Goal: Complete application form: Complete application form

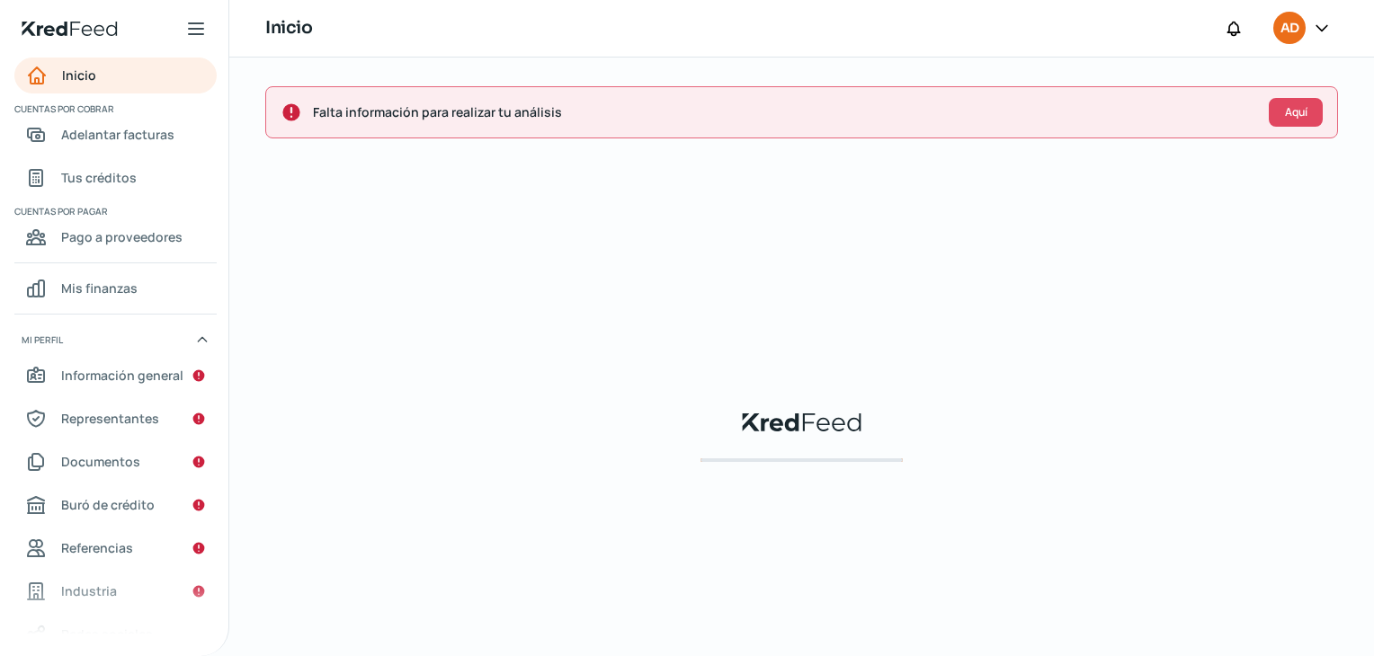
scroll to position [0, 7]
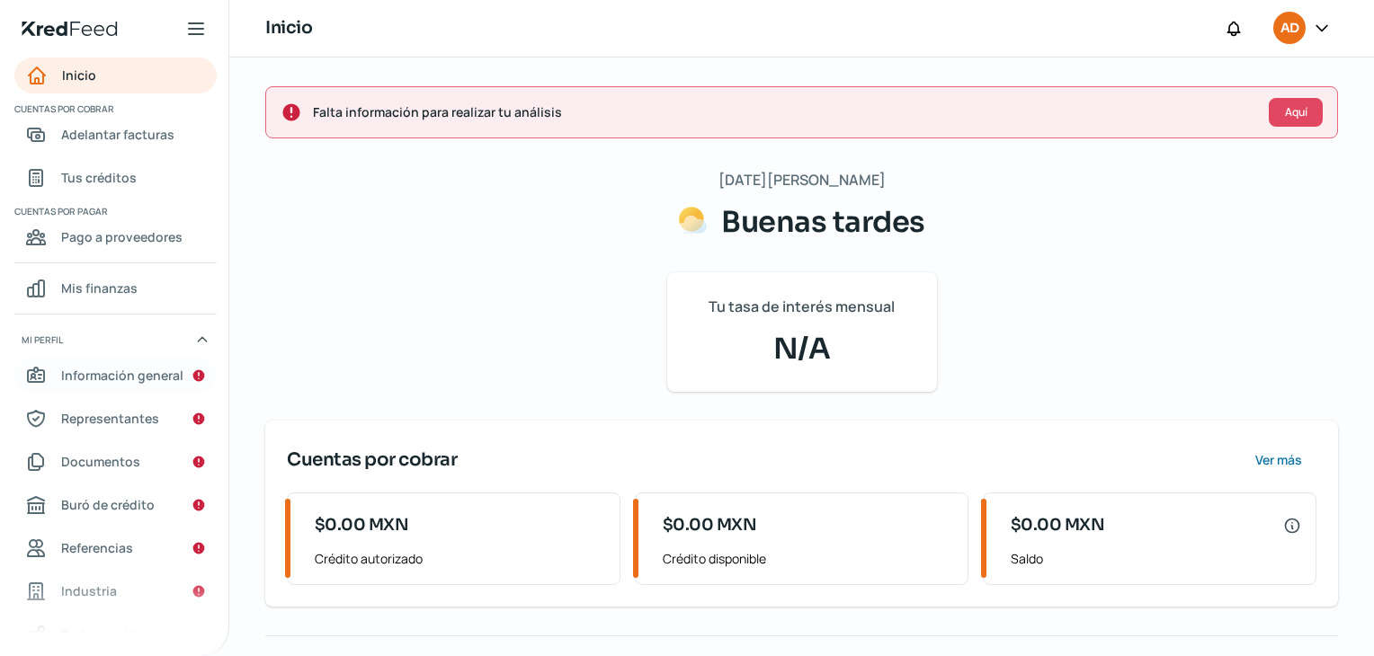
click at [115, 370] on span "Información general" at bounding box center [122, 375] width 122 height 22
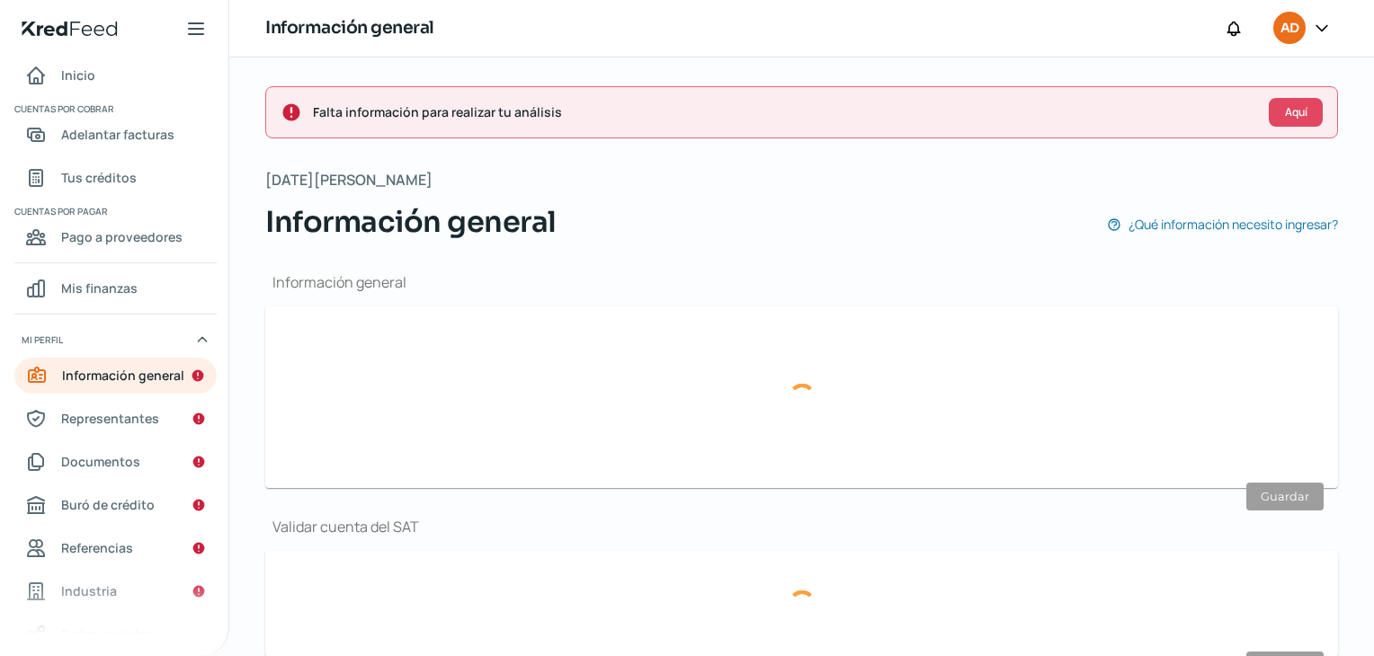
type input "[PERSON_NAME][EMAIL_ADDRESS][PERSON_NAME][PERSON_NAME][DOMAIN_NAME]"
type input "81 - 1539 - 9037"
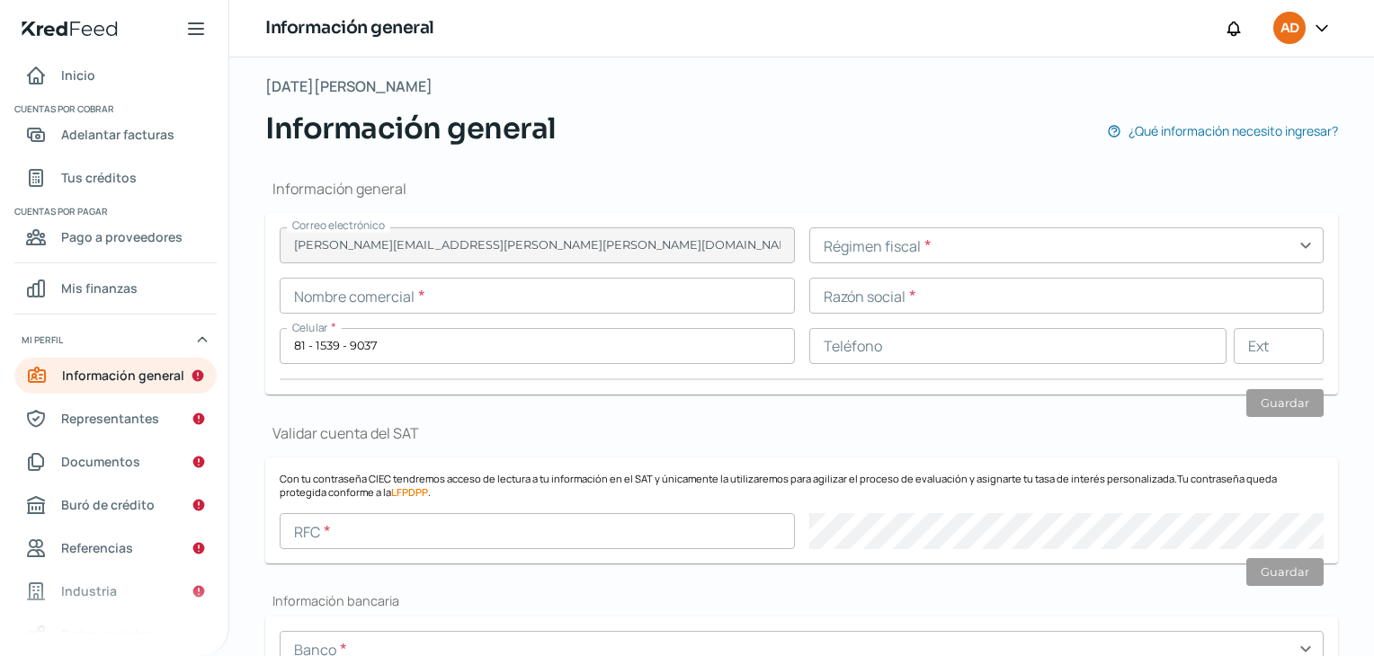
scroll to position [270, 0]
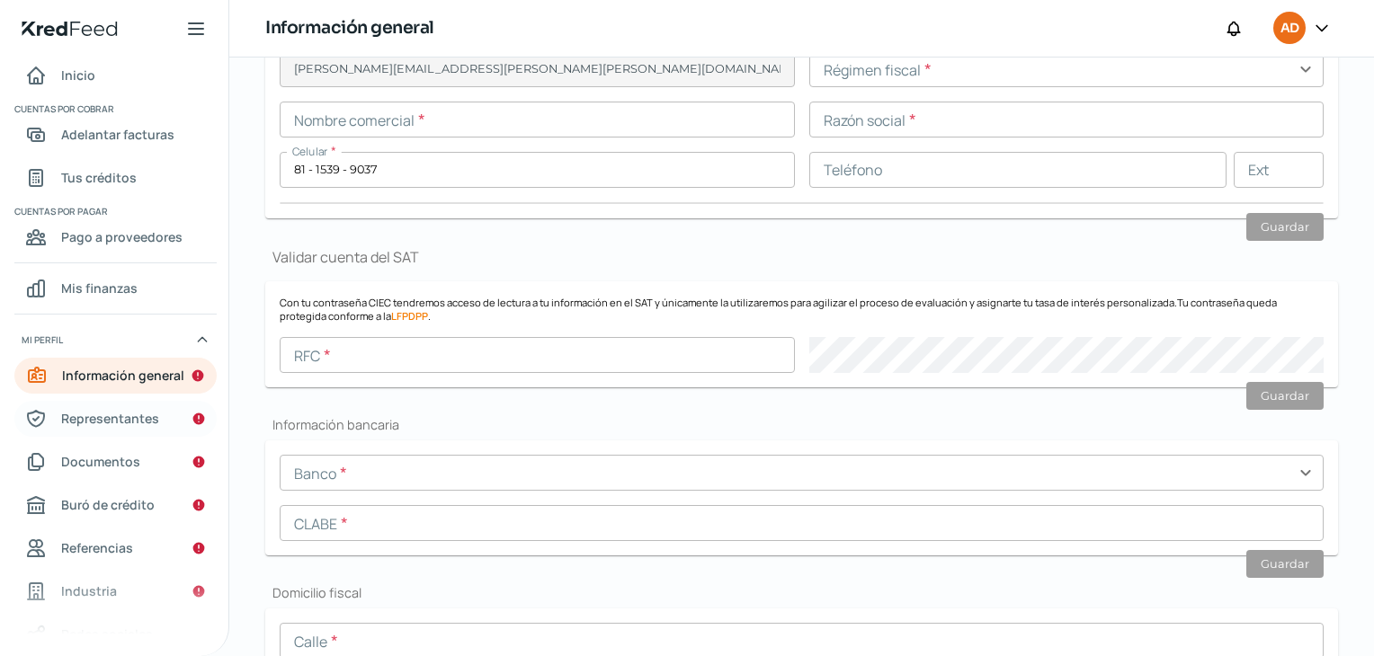
click at [118, 419] on span "Representantes" at bounding box center [110, 418] width 98 height 22
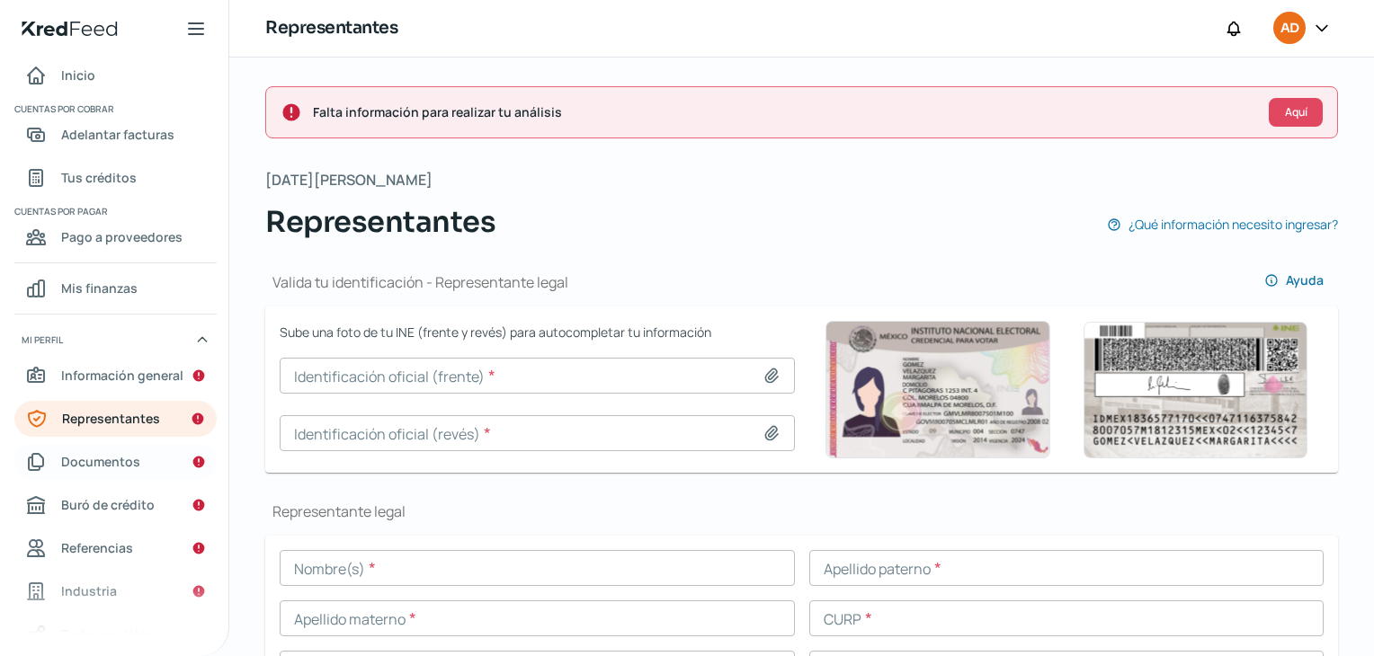
click at [116, 462] on span "Documentos" at bounding box center [100, 462] width 79 height 22
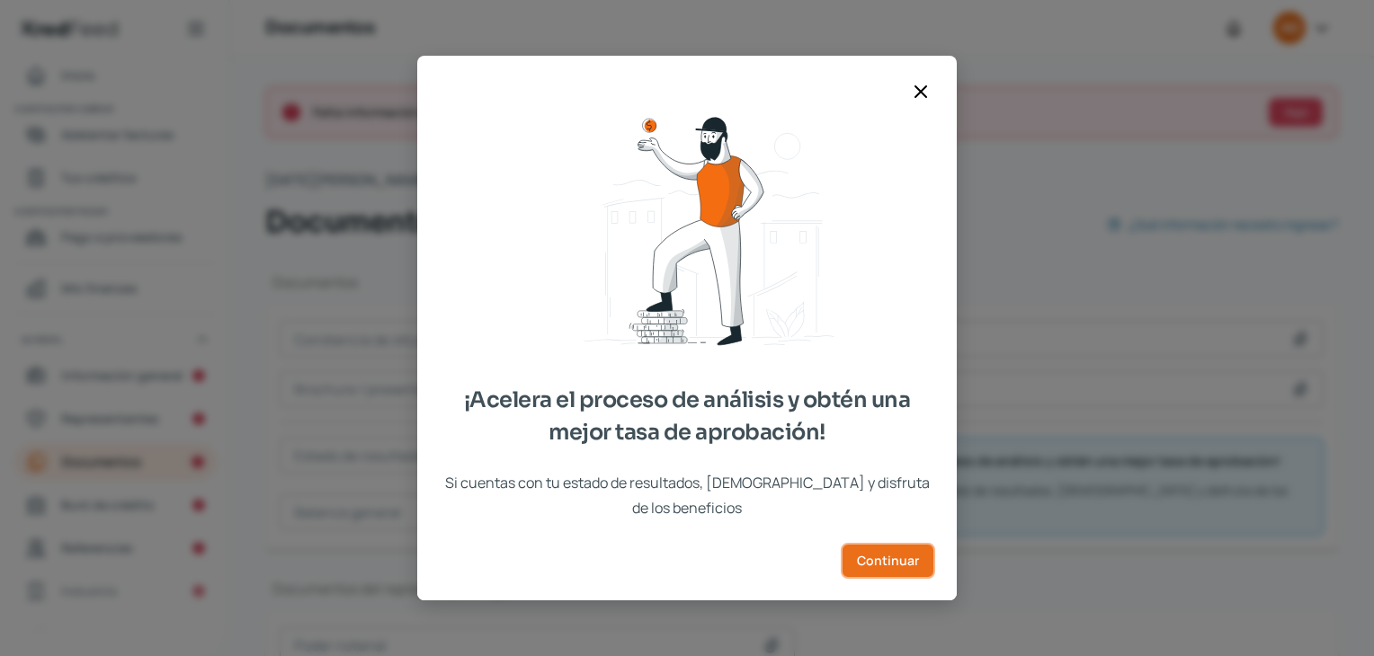
click at [900, 555] on span "Continuar" at bounding box center [888, 561] width 62 height 13
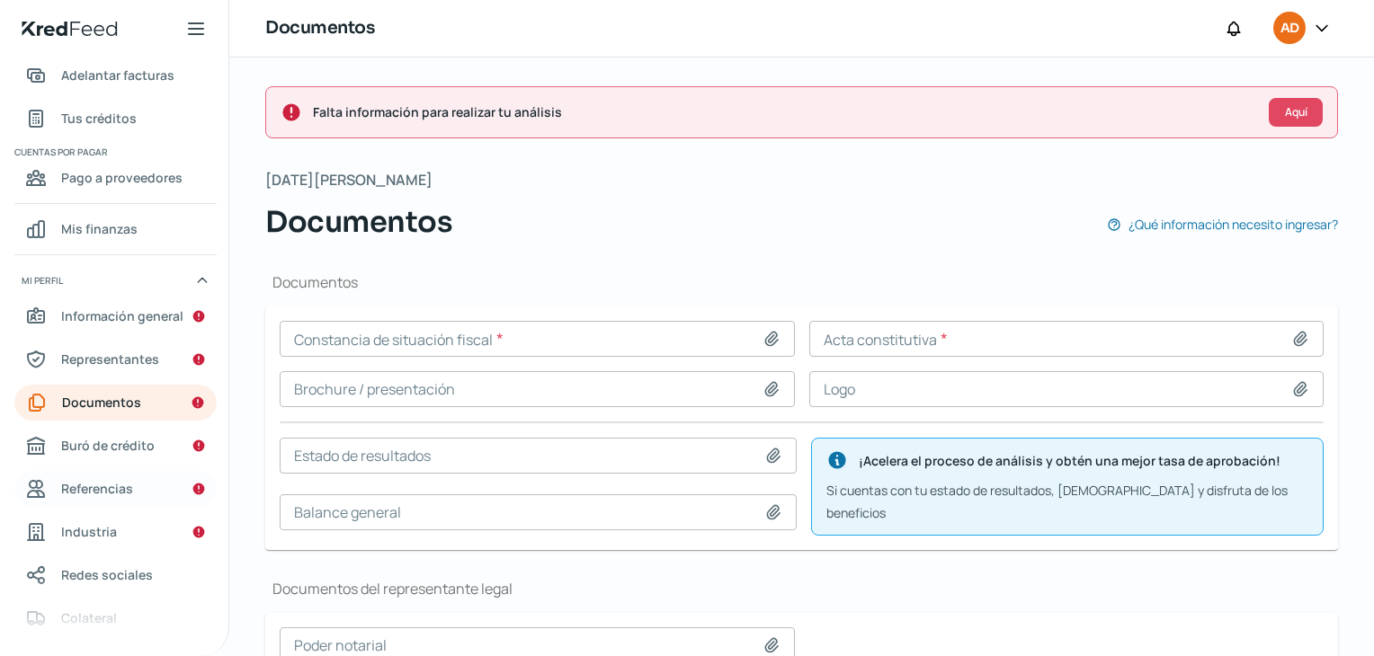
scroll to position [90, 0]
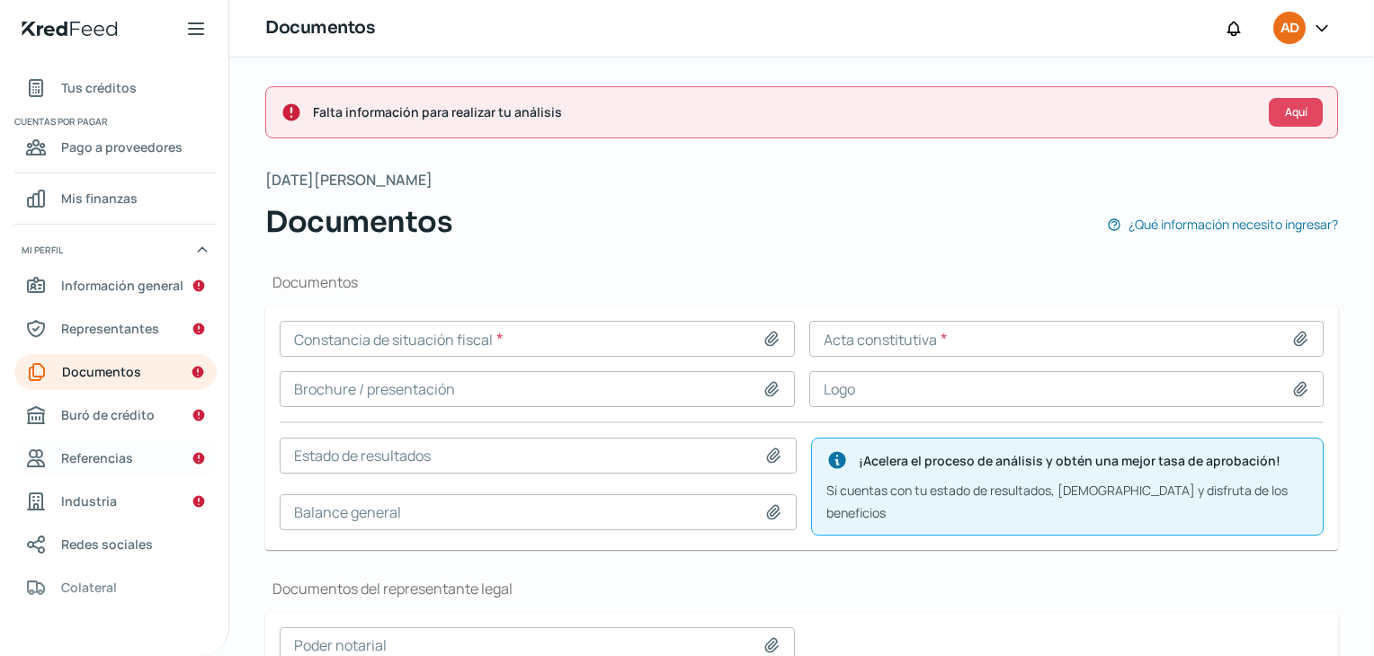
click at [94, 458] on span "Referencias" at bounding box center [97, 458] width 72 height 22
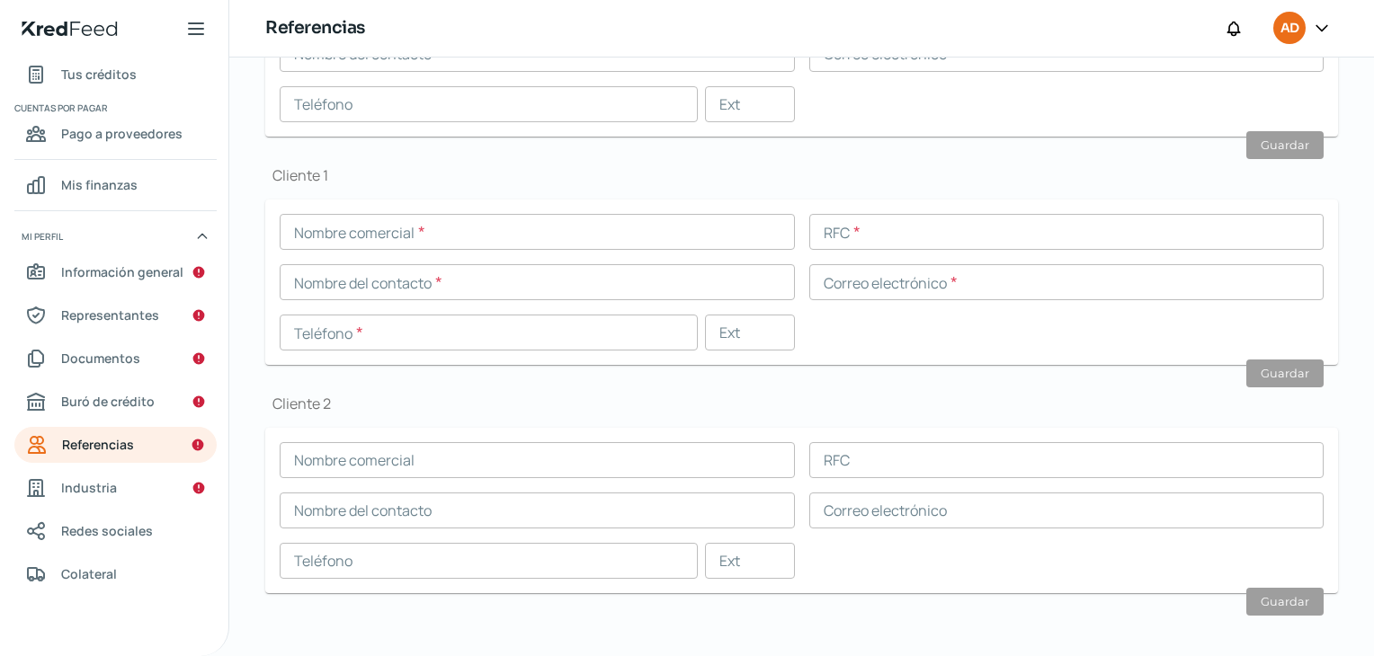
scroll to position [570, 0]
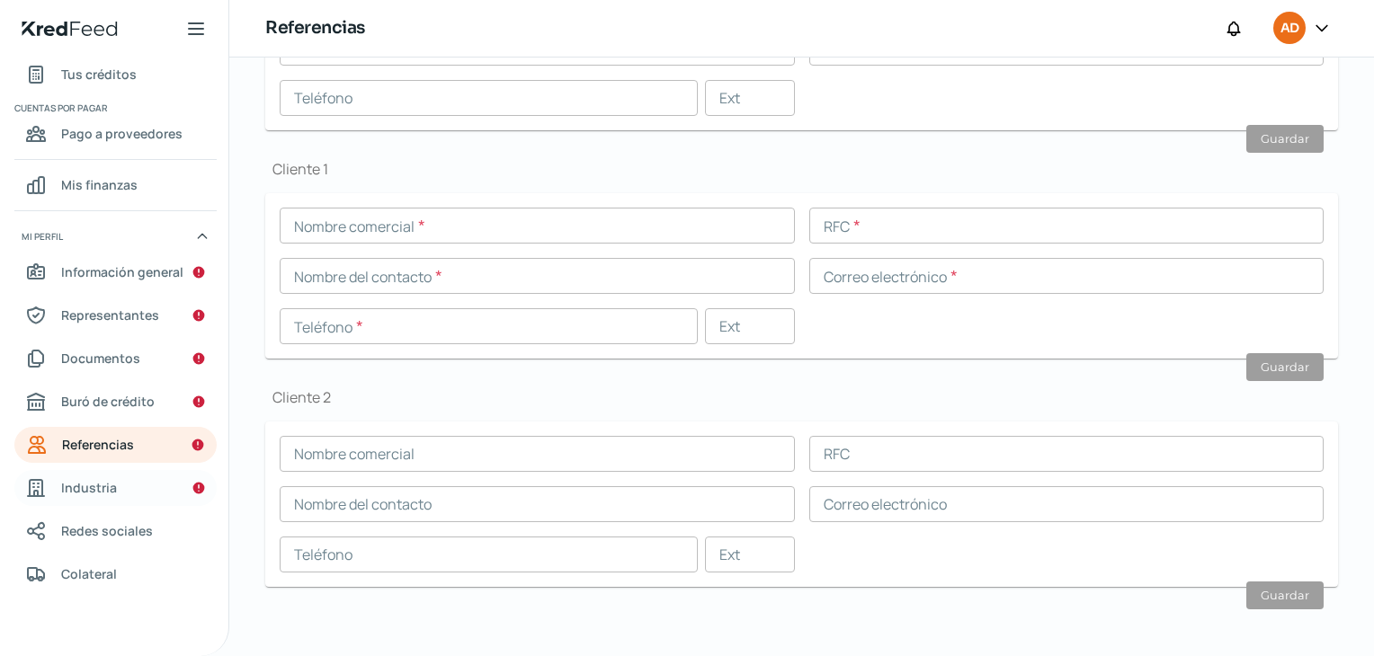
click at [86, 490] on span "Industria" at bounding box center [89, 488] width 56 height 22
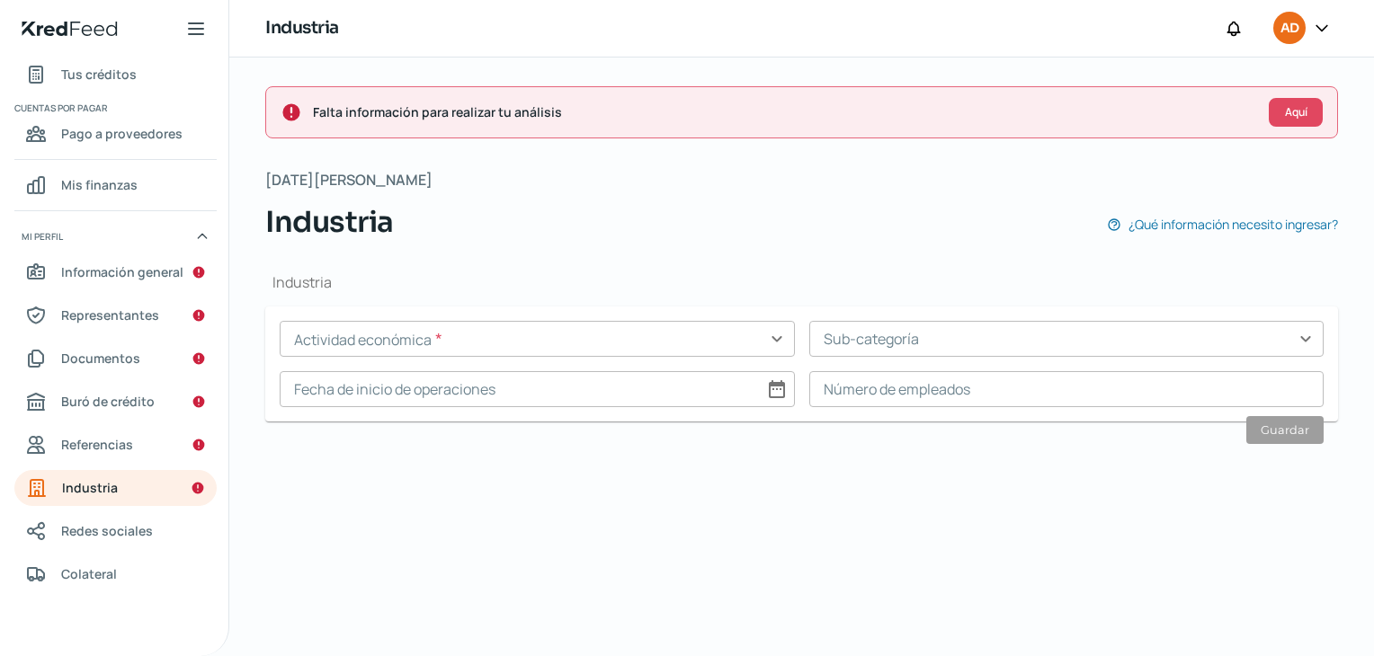
click at [770, 335] on input "text" at bounding box center [537, 339] width 515 height 36
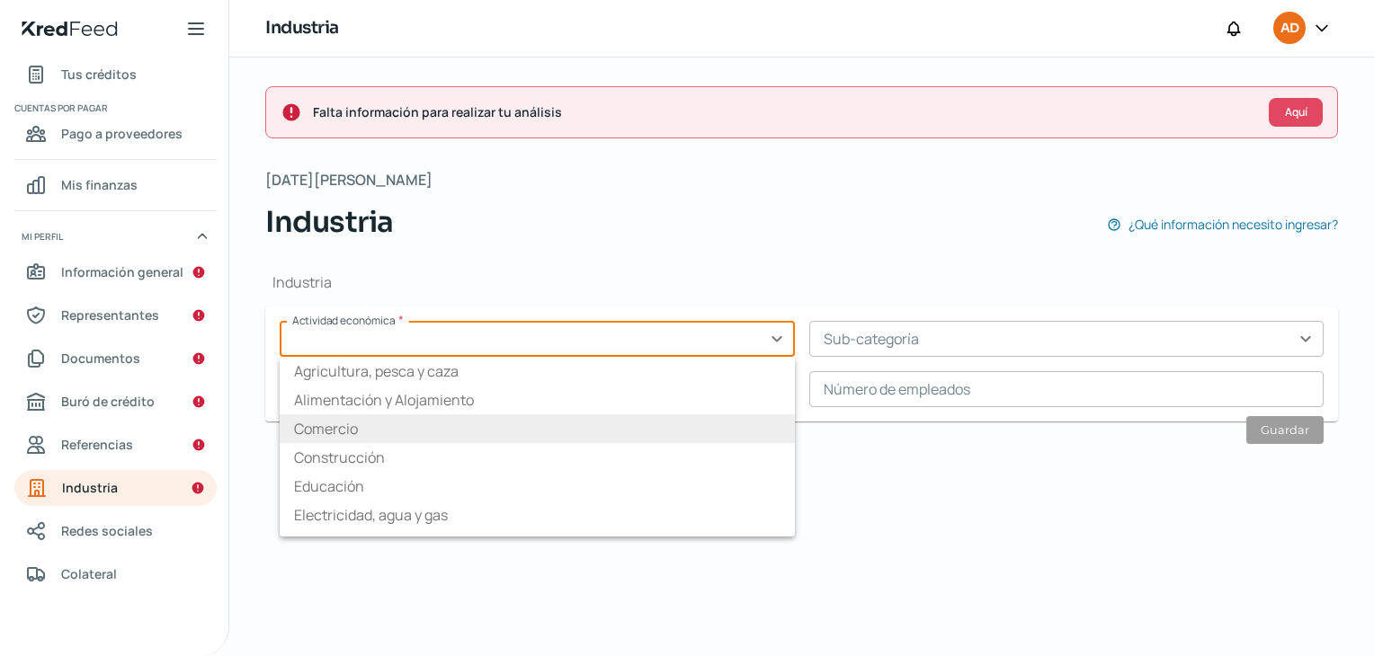
click at [516, 431] on li "Comercio" at bounding box center [537, 429] width 515 height 29
type input "Comercio"
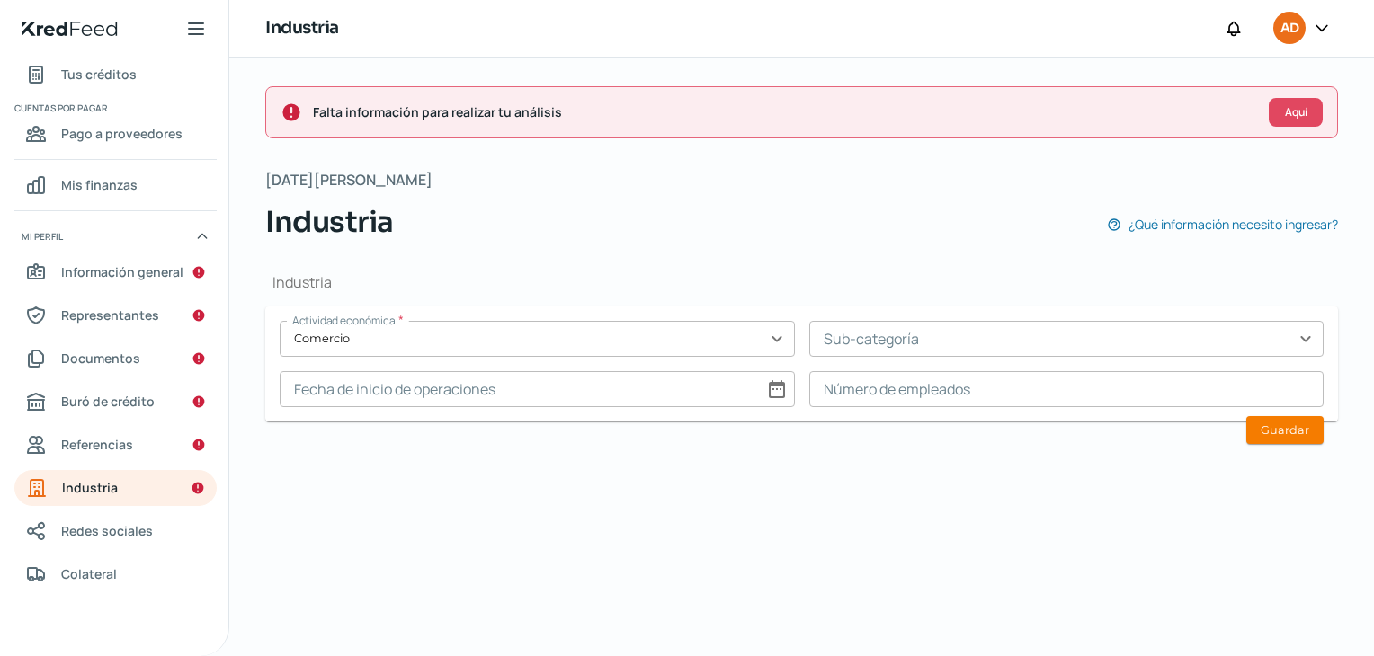
click at [884, 337] on input "text" at bounding box center [1066, 339] width 515 height 36
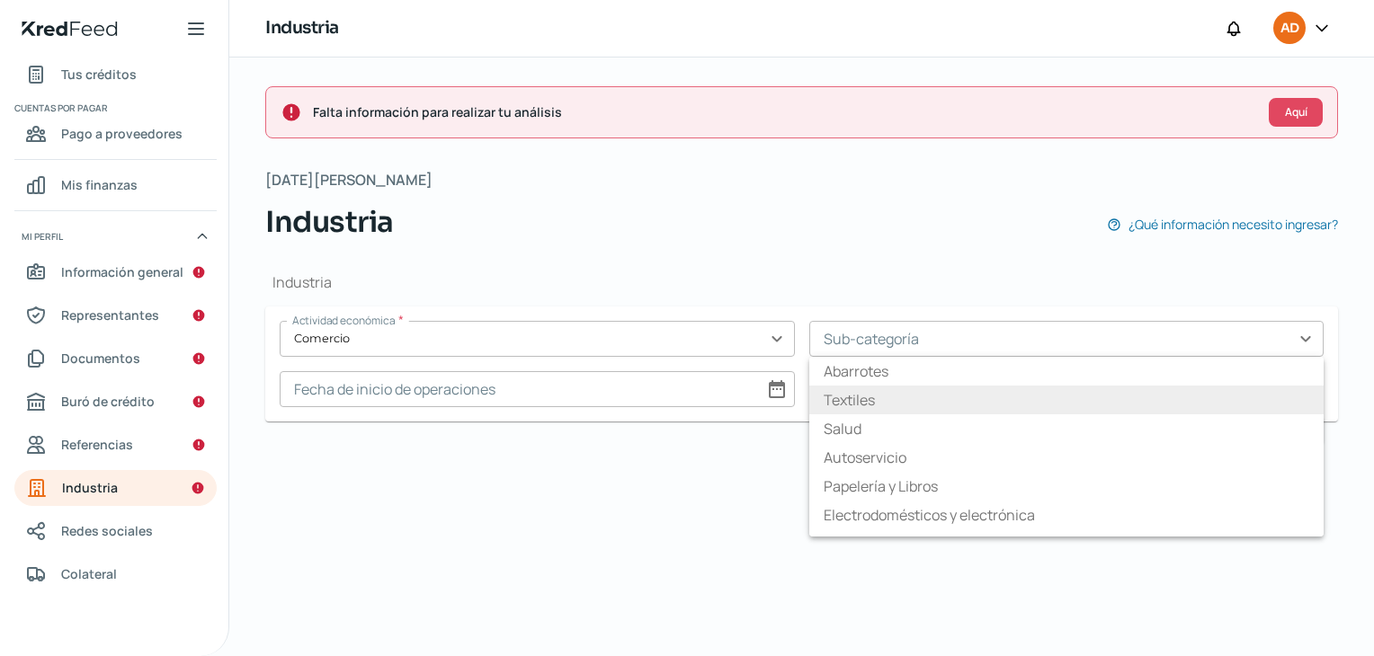
click at [847, 397] on li "Textiles" at bounding box center [1066, 400] width 515 height 29
type input "Textiles"
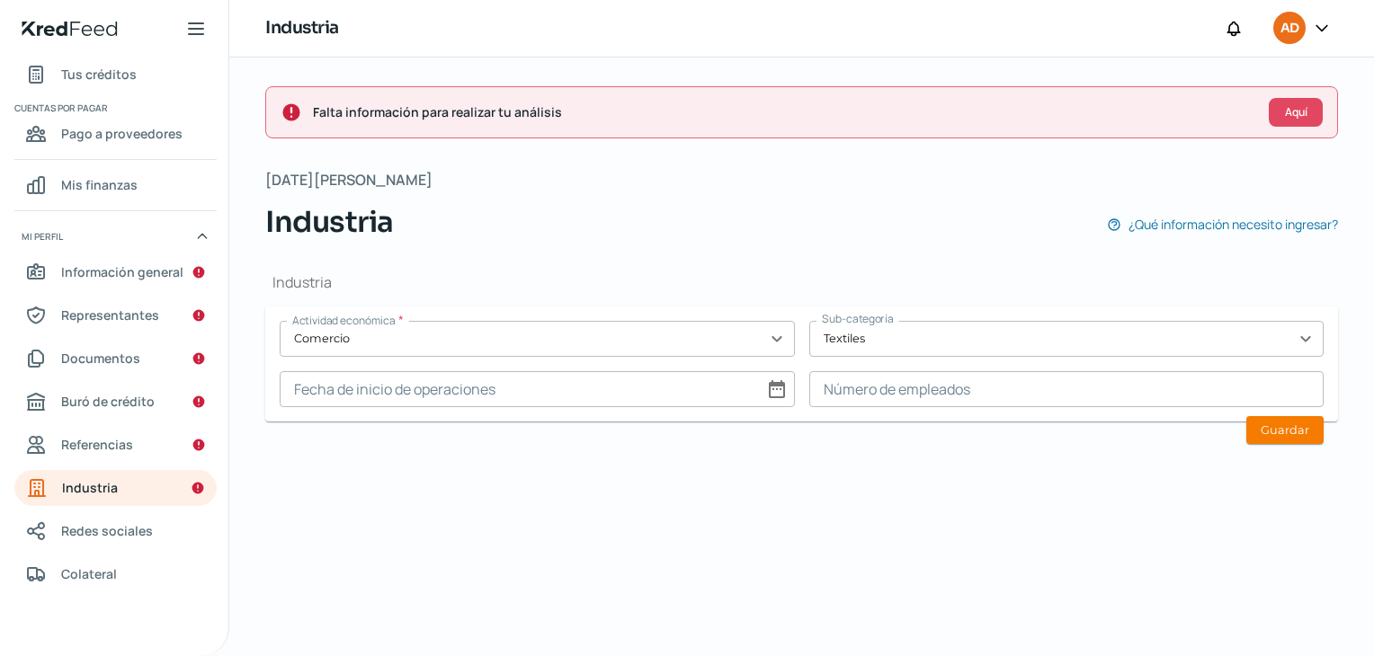
click at [968, 397] on input at bounding box center [1066, 389] width 515 height 36
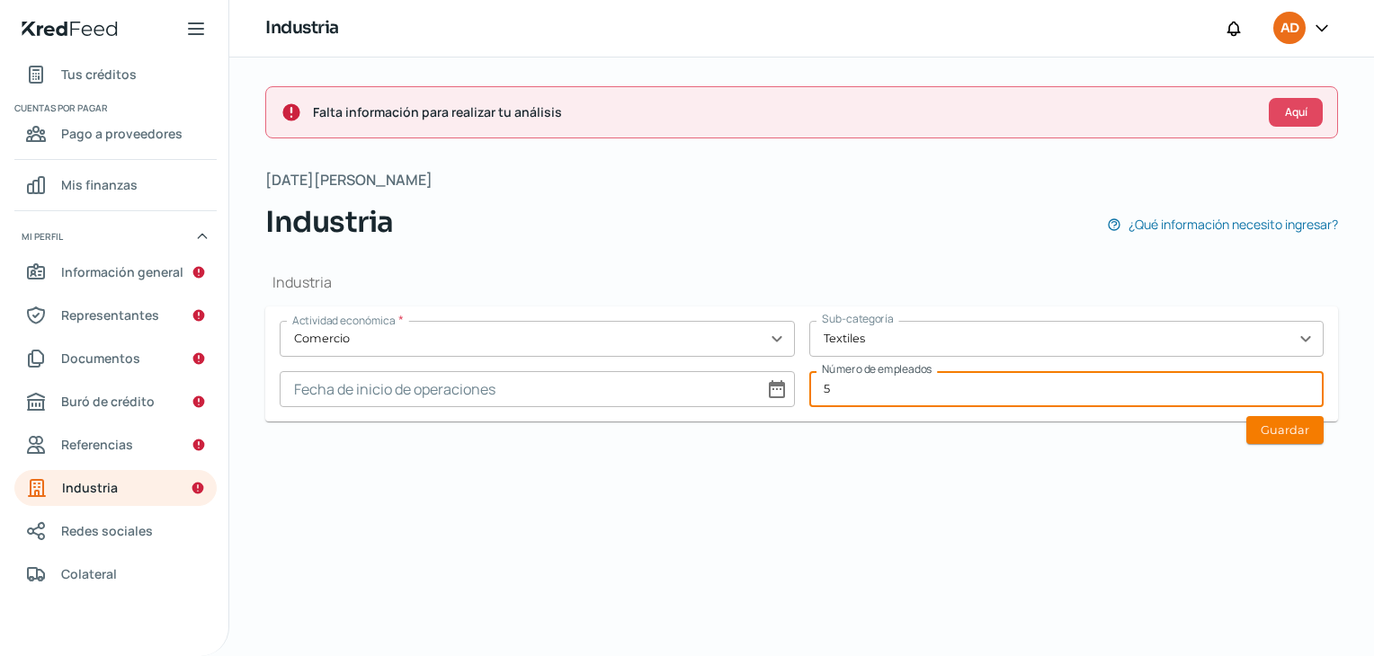
type input "5"
click at [769, 381] on input at bounding box center [537, 389] width 515 height 36
select select "7"
select select "2025"
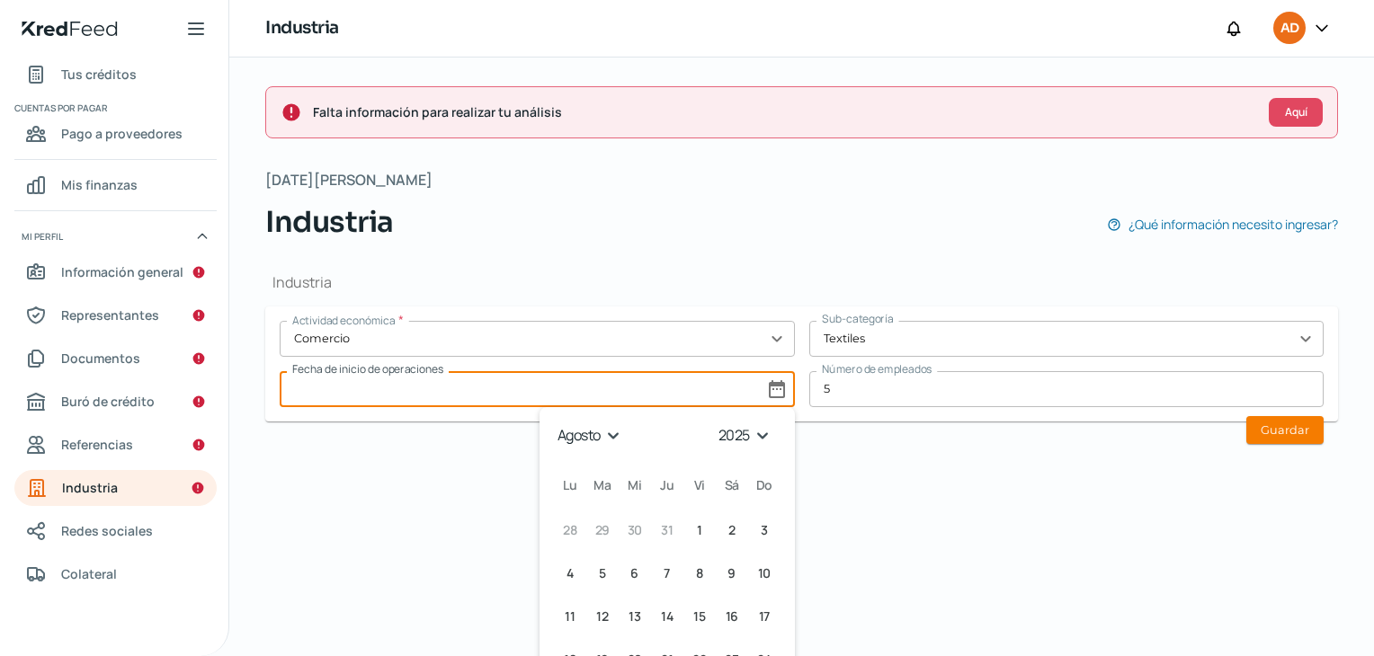
click at [603, 436] on select "enero febrero marzo abril mayo junio julio agosto septiembre octubre noviembre …" at bounding box center [592, 436] width 76 height 28
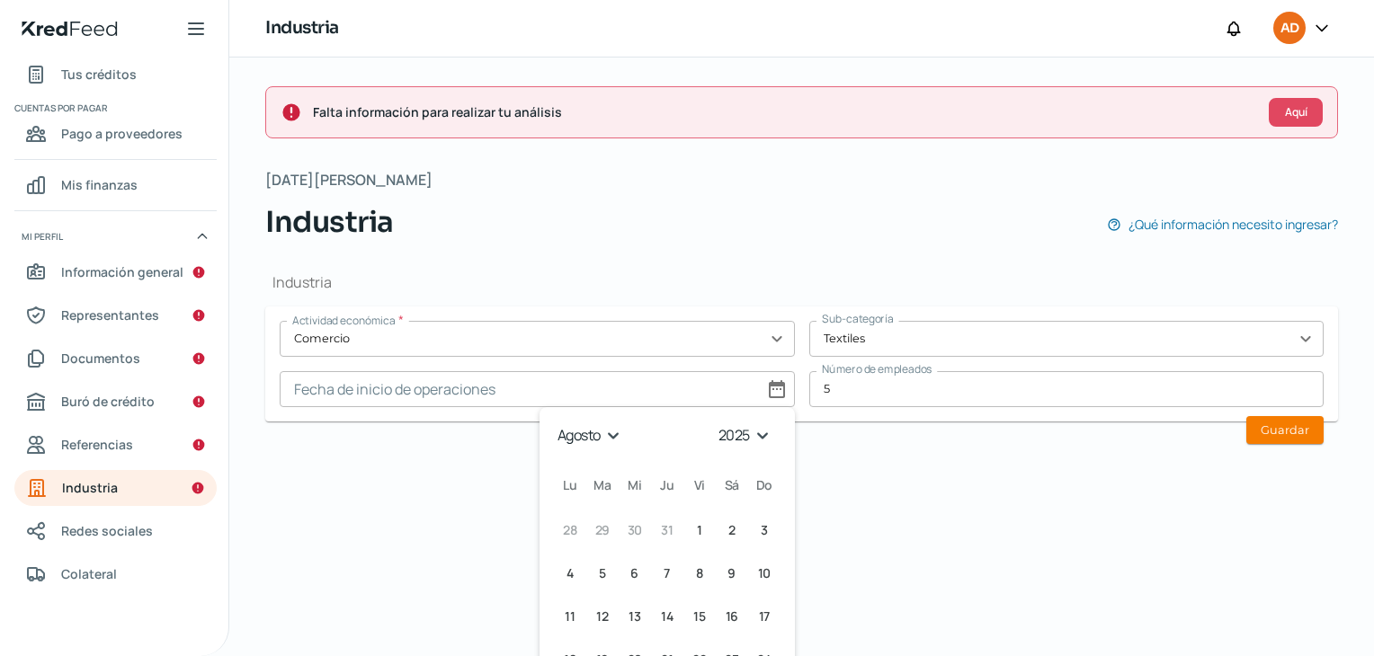
select select "0"
click at [554, 422] on select "enero febrero marzo abril mayo junio julio agosto septiembre octubre noviembre …" at bounding box center [592, 436] width 76 height 28
click at [632, 531] on span "1" at bounding box center [634, 531] width 5 height 22
type input "[DATE]"
click at [768, 394] on input "[DATE]" at bounding box center [537, 389] width 515 height 36
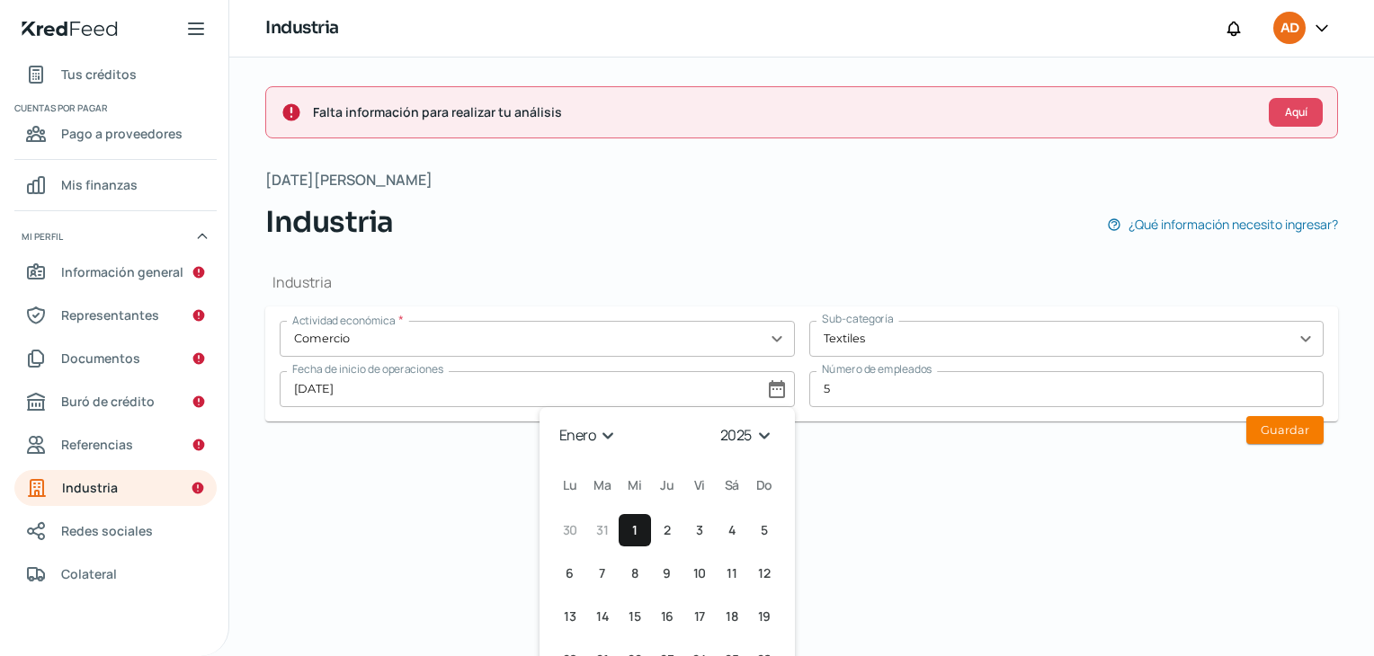
click at [759, 434] on select "1925 1926 1927 1928 1929 1930 1931 1932 1933 1934 1935 1936 1937 1938 1939 1940…" at bounding box center [749, 436] width 64 height 28
click at [755, 438] on select "1925 1926 1927 1928 1929 1930 1931 1932 1933 1934 1935 1936 1937 1938 1939 1940…" at bounding box center [749, 436] width 64 height 28
select select "2004"
click at [717, 422] on select "1925 1926 1927 1928 1929 1930 1931 1932 1933 1934 1935 1936 1937 1938 1939 1940…" at bounding box center [749, 436] width 64 height 28
click at [857, 488] on div "Falta información para realizar tu análisis Aquí [DATE][PERSON_NAME] Industria …" at bounding box center [801, 357] width 1145 height 599
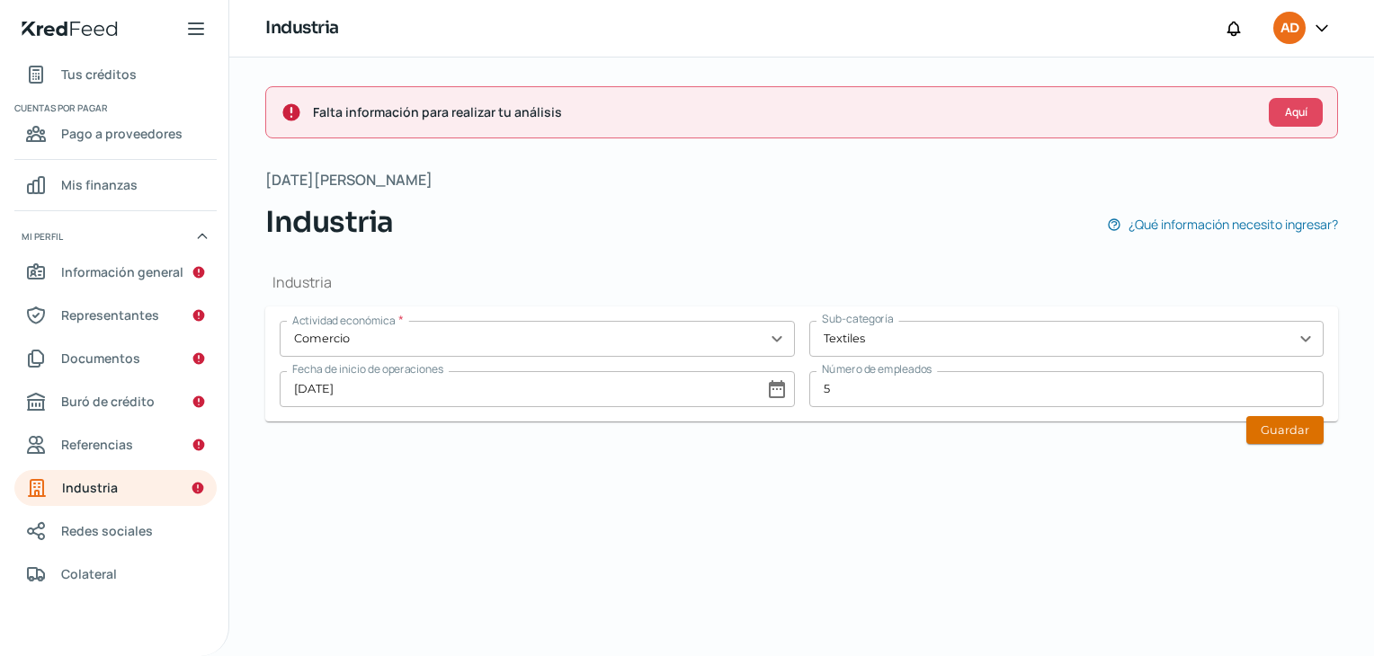
click at [1283, 438] on button "Guardar" at bounding box center [1284, 430] width 77 height 28
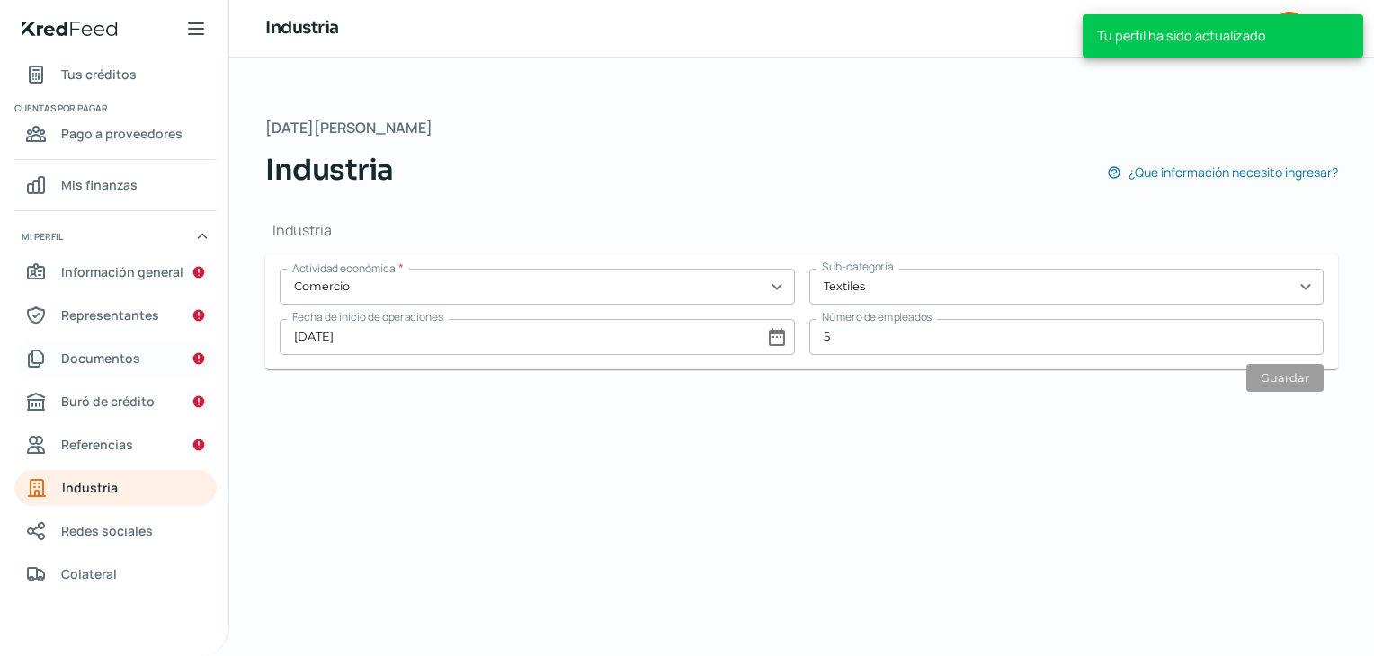
click at [108, 358] on span "Documentos" at bounding box center [100, 358] width 79 height 22
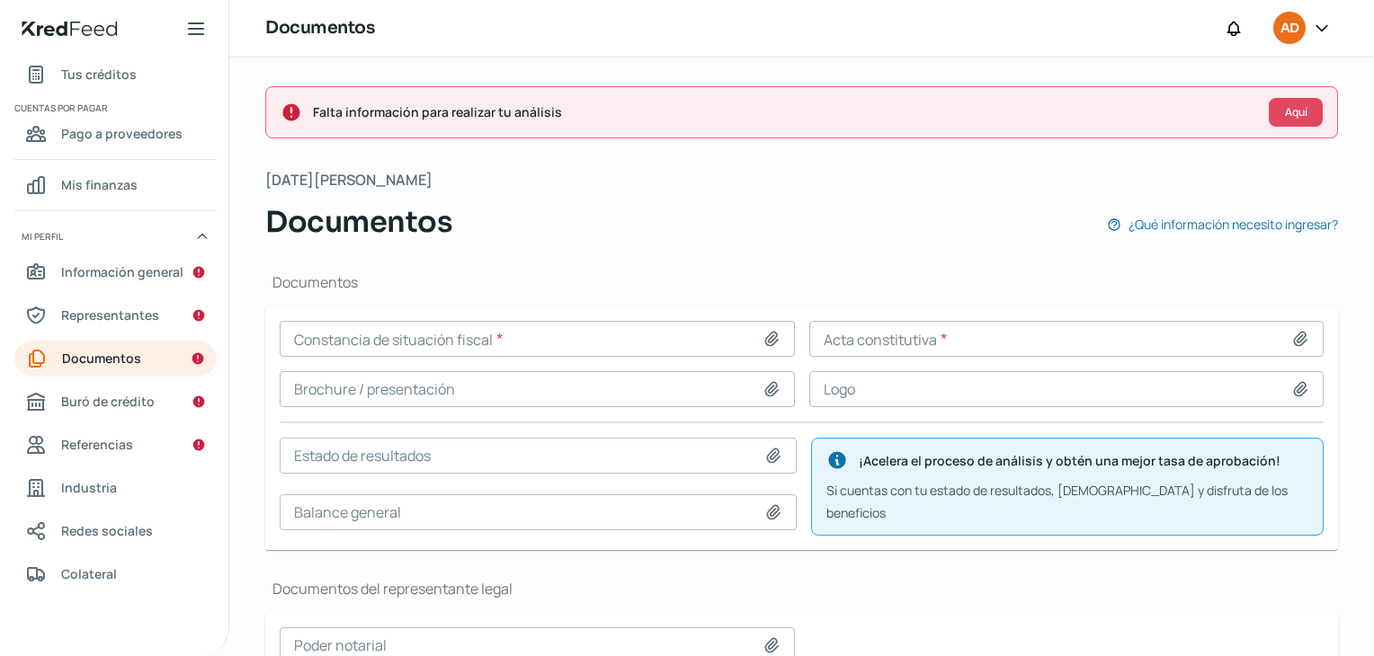
click at [764, 335] on icon at bounding box center [772, 339] width 18 height 18
type input "C:\fakepath\[PERSON_NAME].pdf"
type input "[PERSON_NAME].pdf"
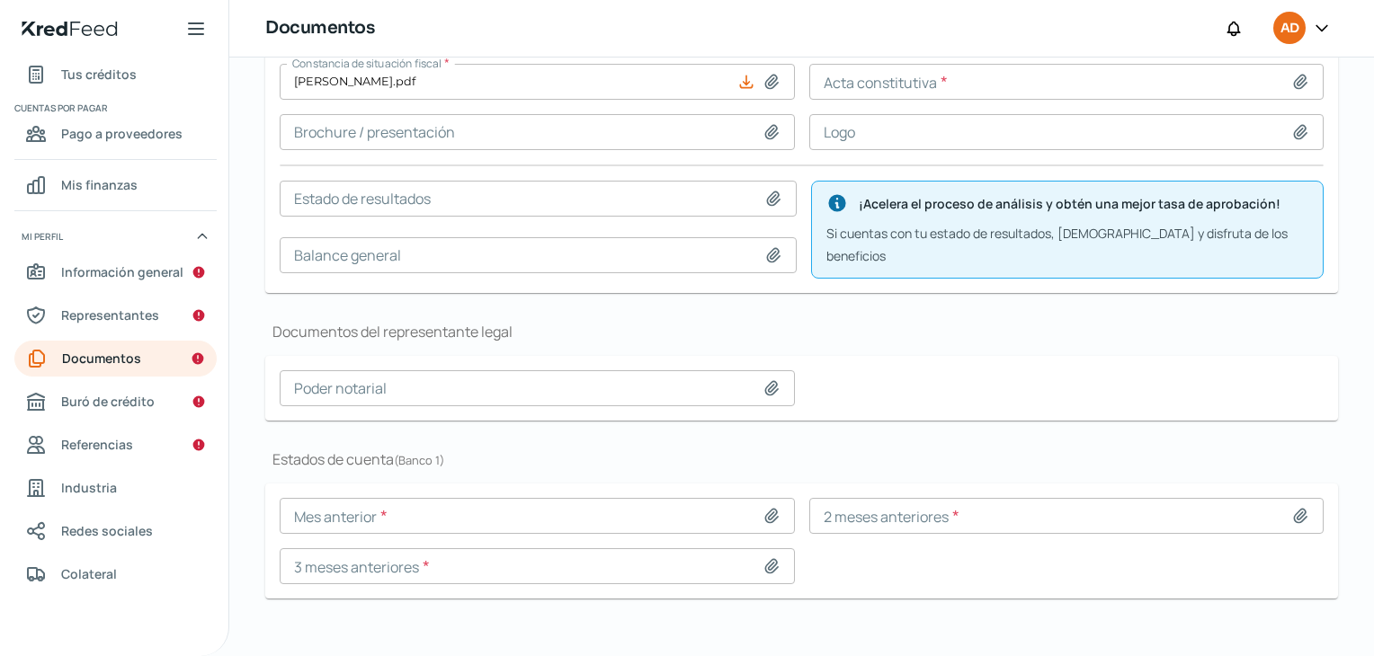
scroll to position [0, 7]
click at [87, 276] on span "Información general" at bounding box center [122, 272] width 122 height 22
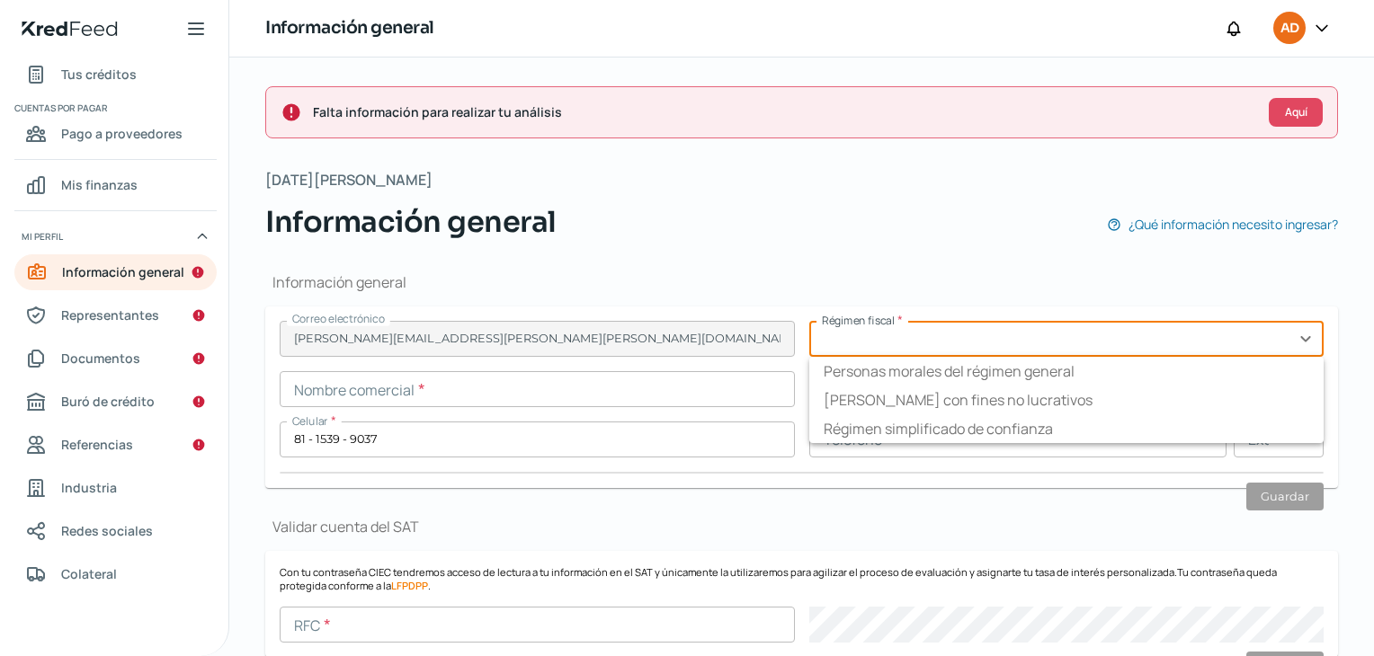
click at [975, 348] on input "text" at bounding box center [1066, 339] width 515 height 36
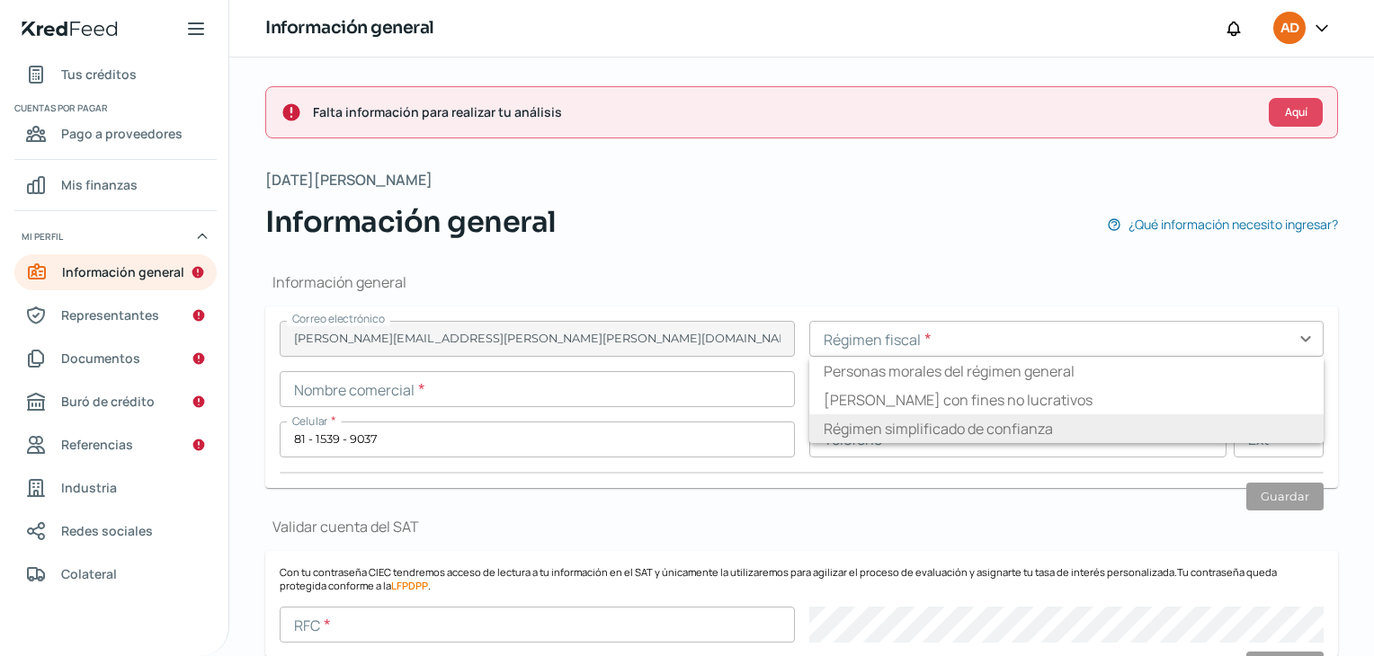
click at [1004, 433] on li "Régimen simplificado de confianza" at bounding box center [1066, 429] width 515 height 29
type input "Régimen simplificado de confianza"
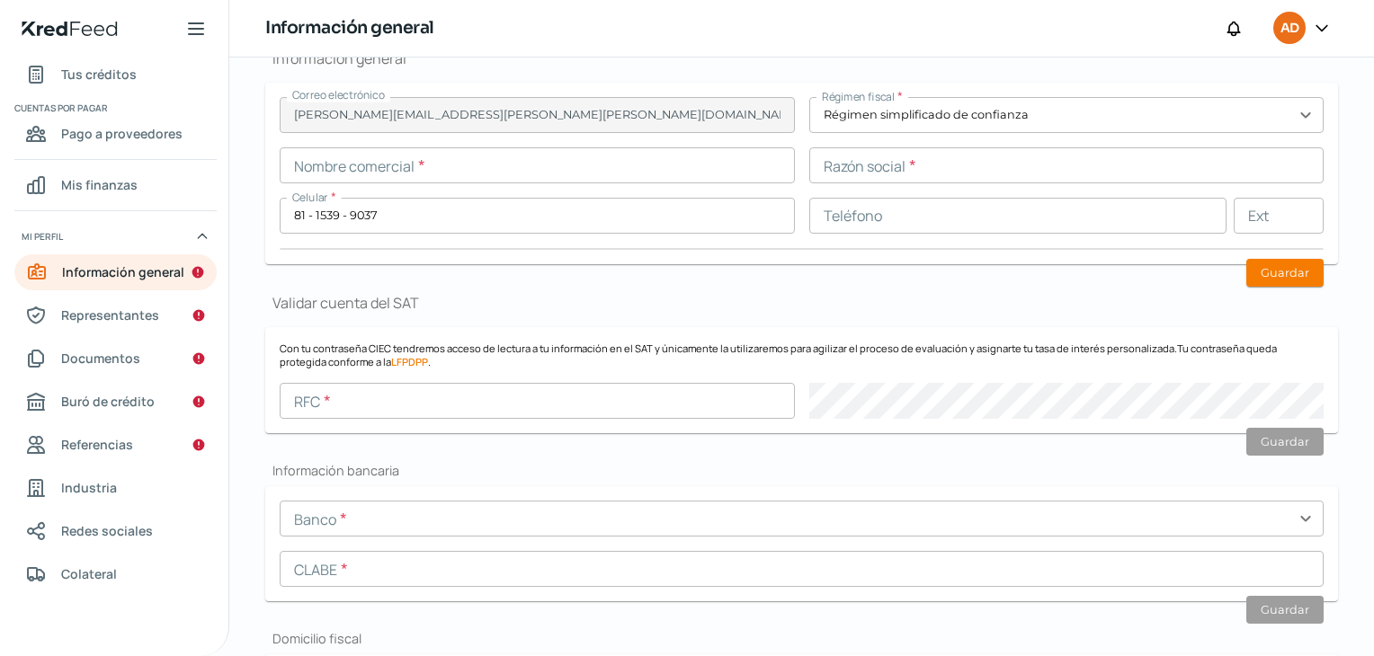
scroll to position [270, 0]
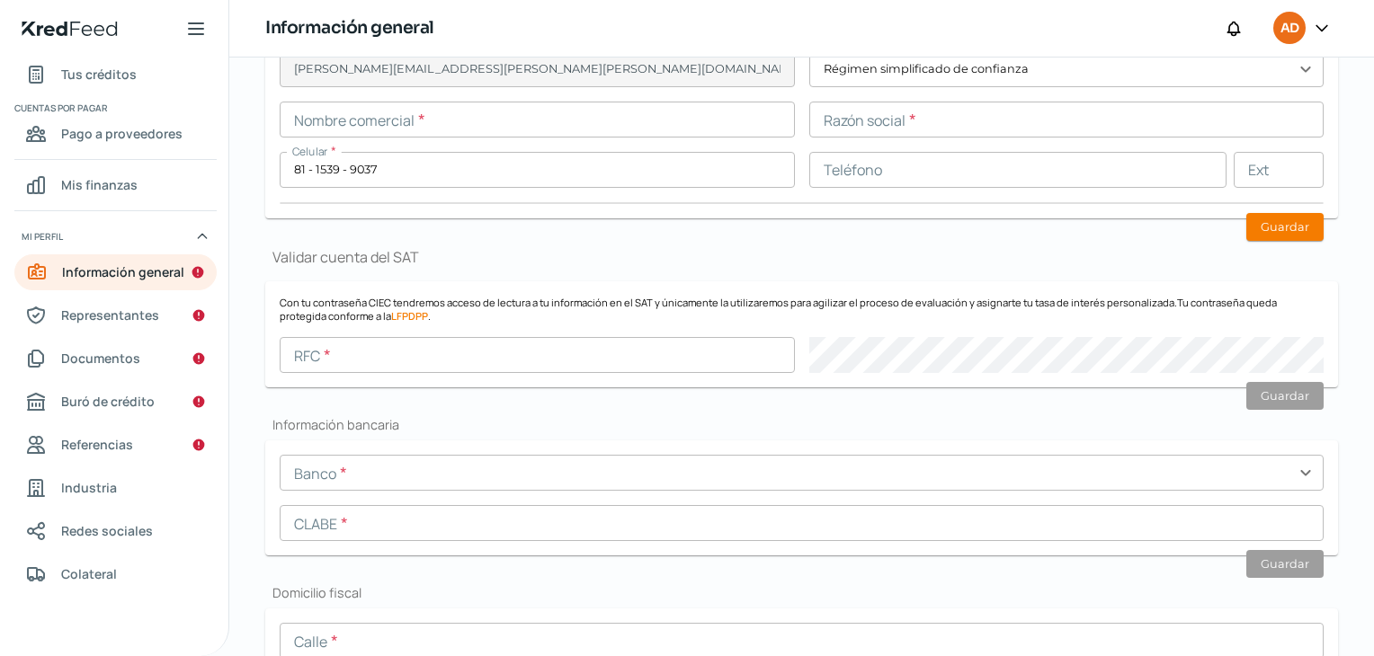
click at [376, 349] on input "text" at bounding box center [537, 355] width 515 height 36
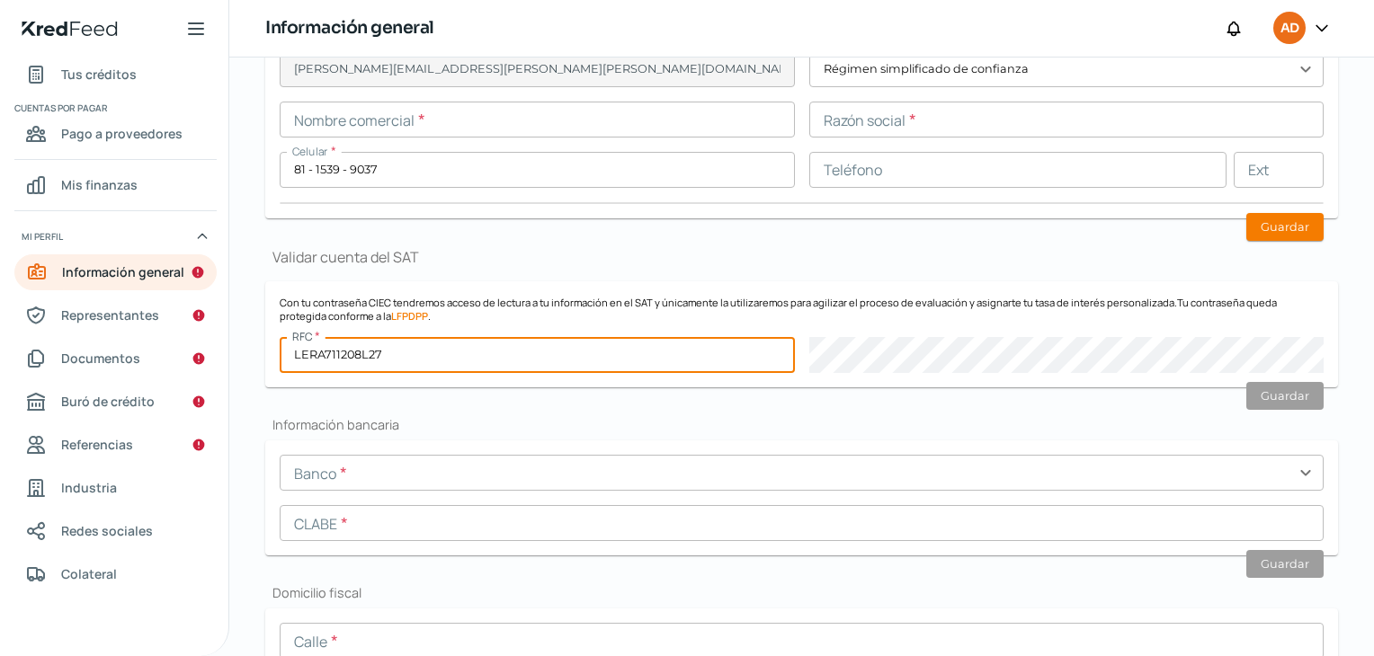
type input "LERA711208L27"
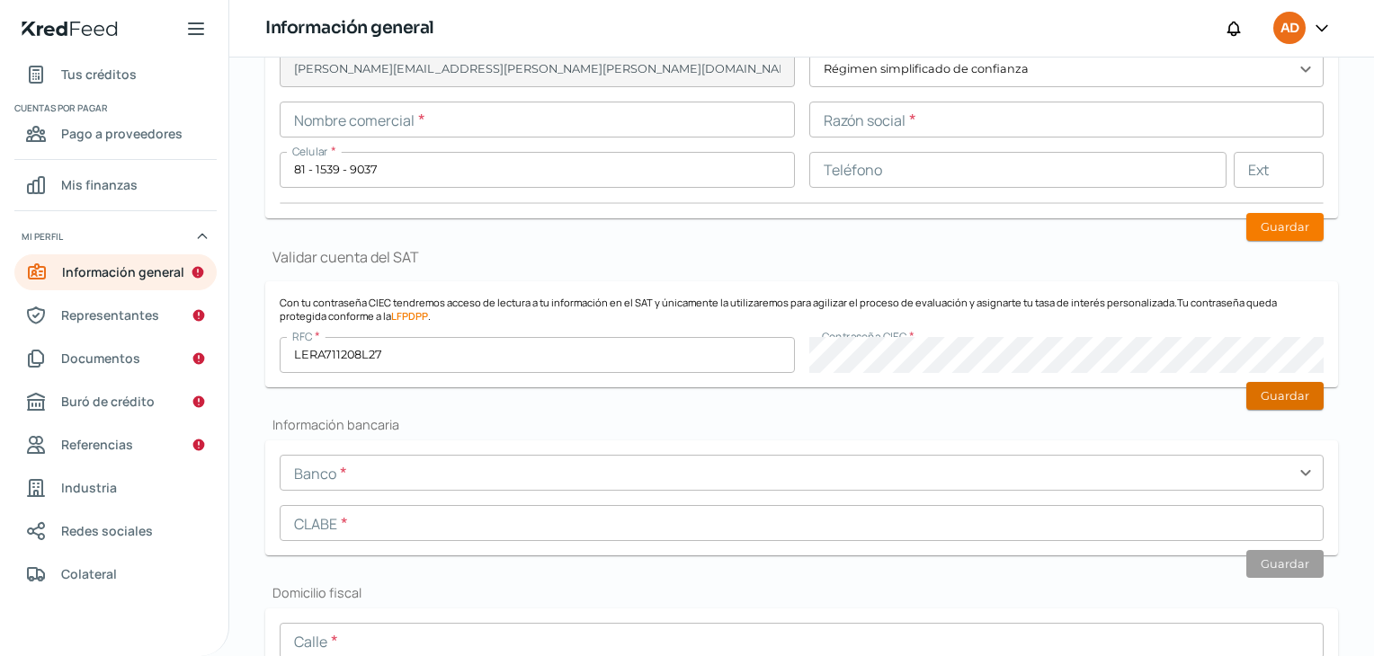
click at [1284, 397] on button "Guardar" at bounding box center [1284, 396] width 77 height 28
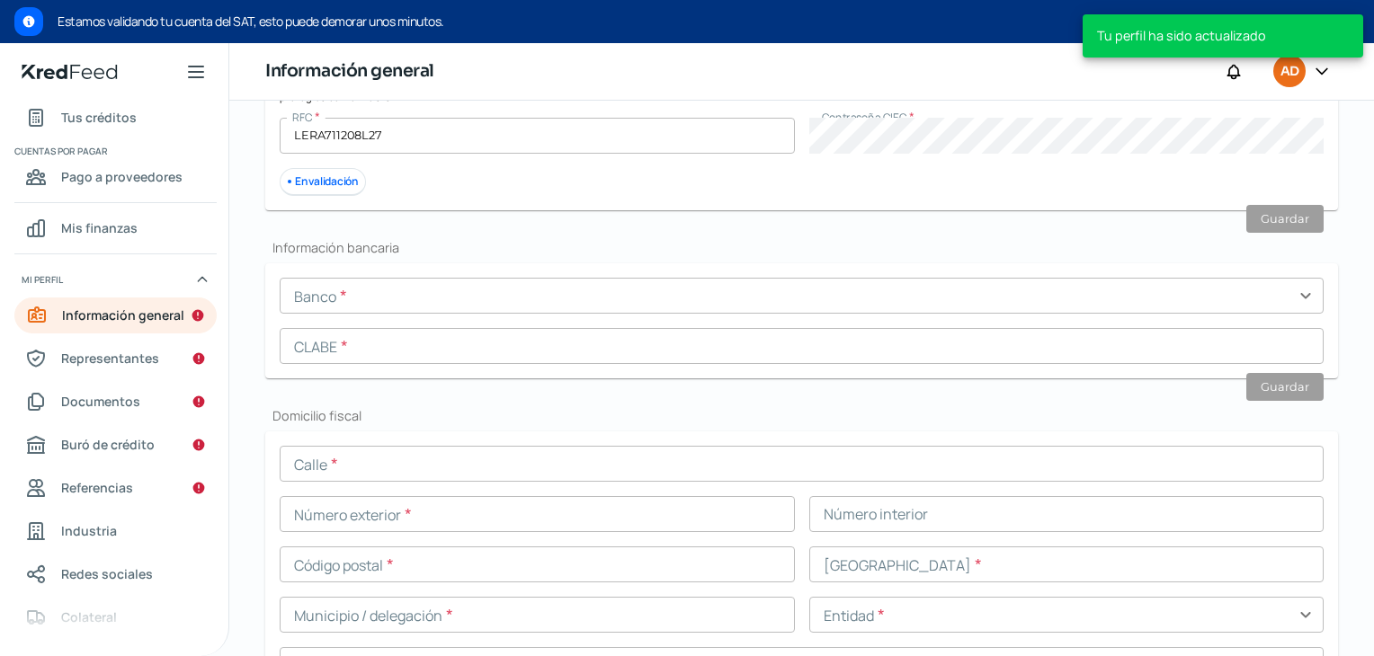
scroll to position [669, 0]
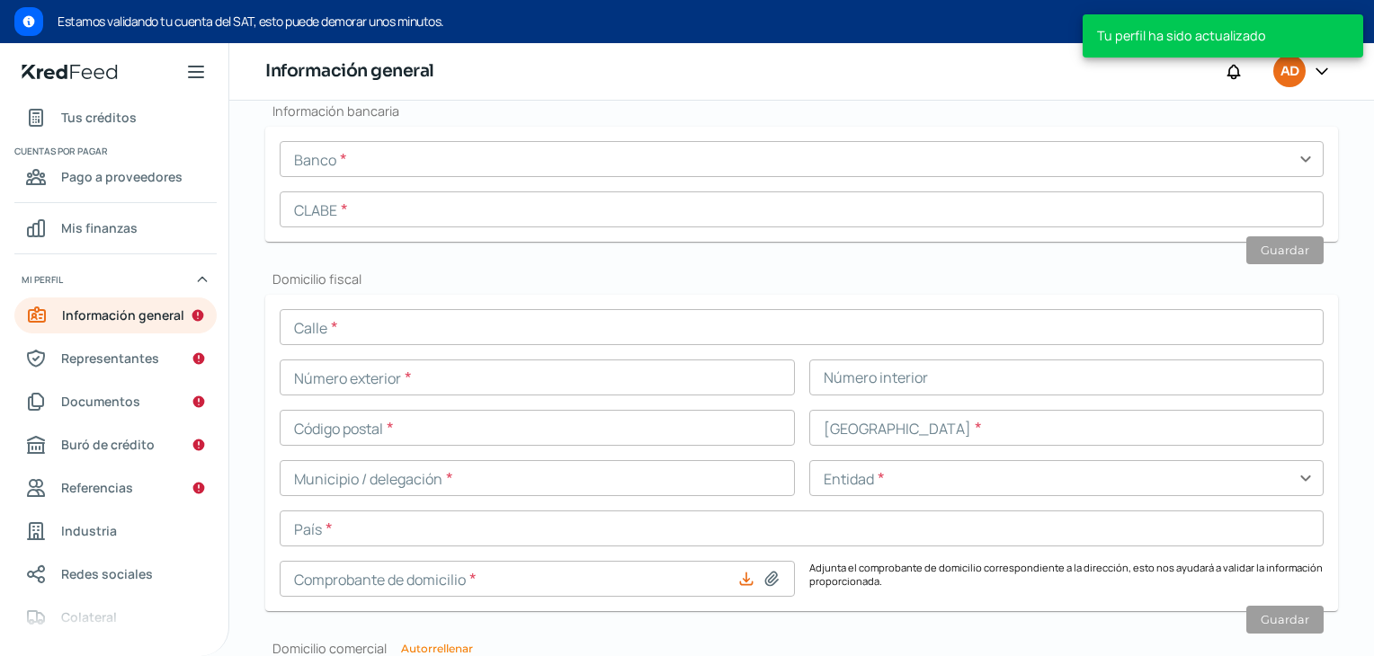
click at [1299, 155] on input "text" at bounding box center [802, 159] width 1044 height 36
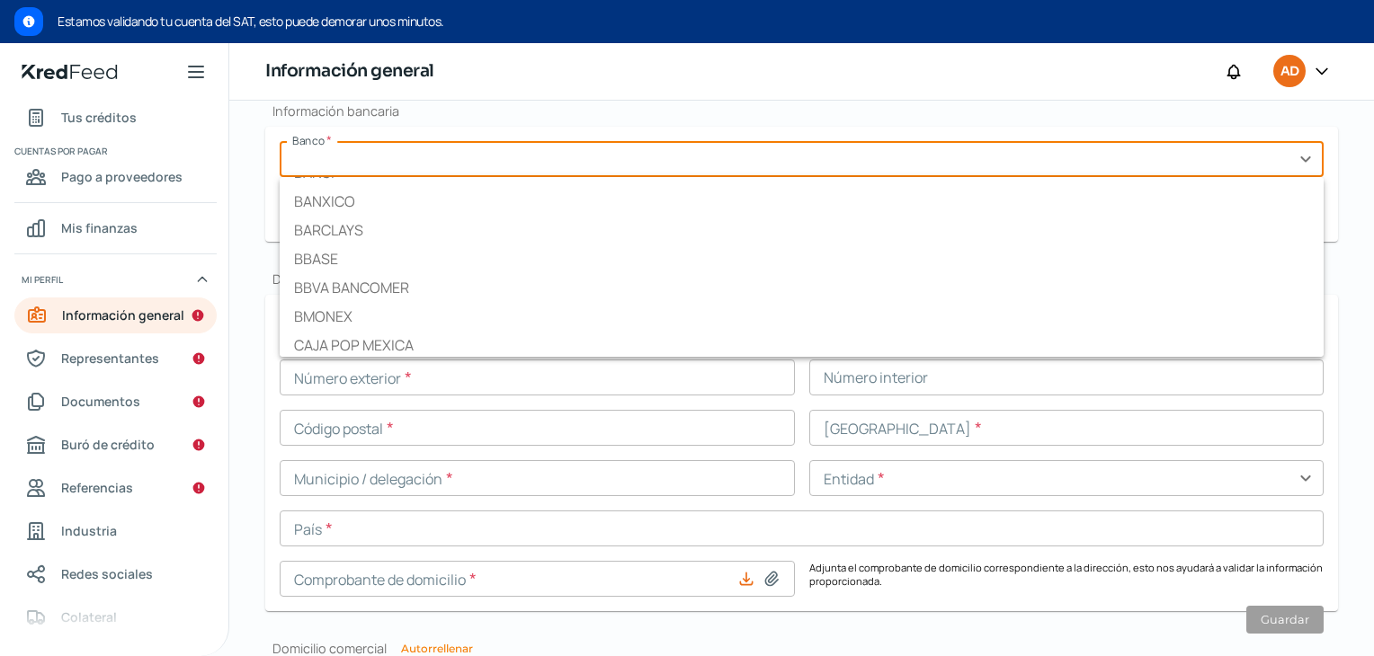
scroll to position [809, 0]
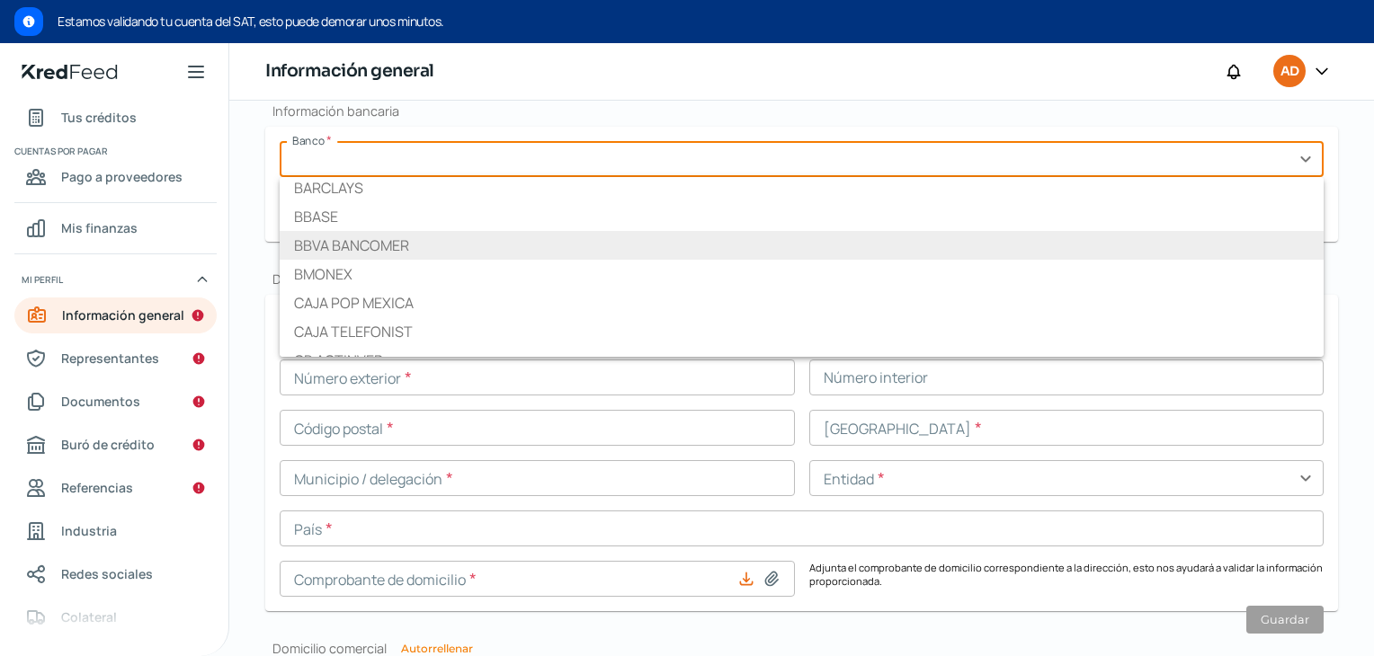
click at [353, 245] on li "BBVA BANCOMER" at bounding box center [802, 245] width 1044 height 29
type input "BBVA BANCOMER"
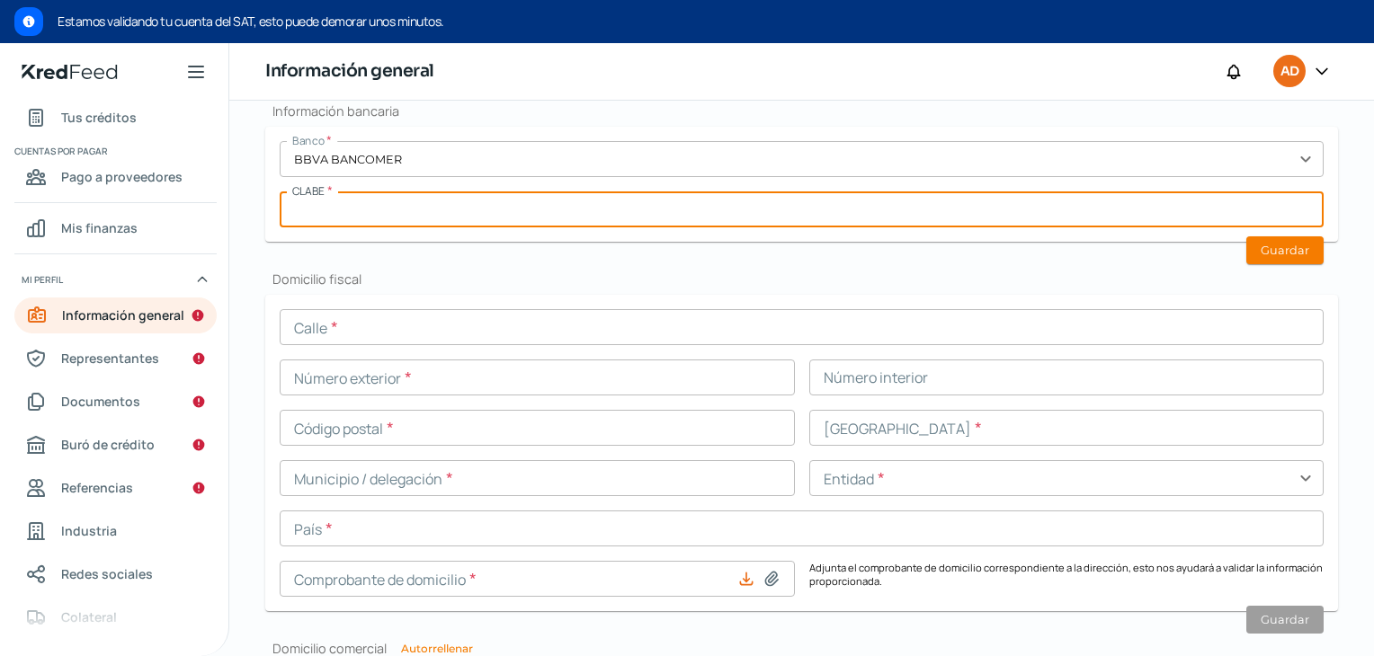
click at [482, 215] on input "text" at bounding box center [802, 210] width 1044 height 36
paste input "012760015068913371"
type input "012760015068913371"
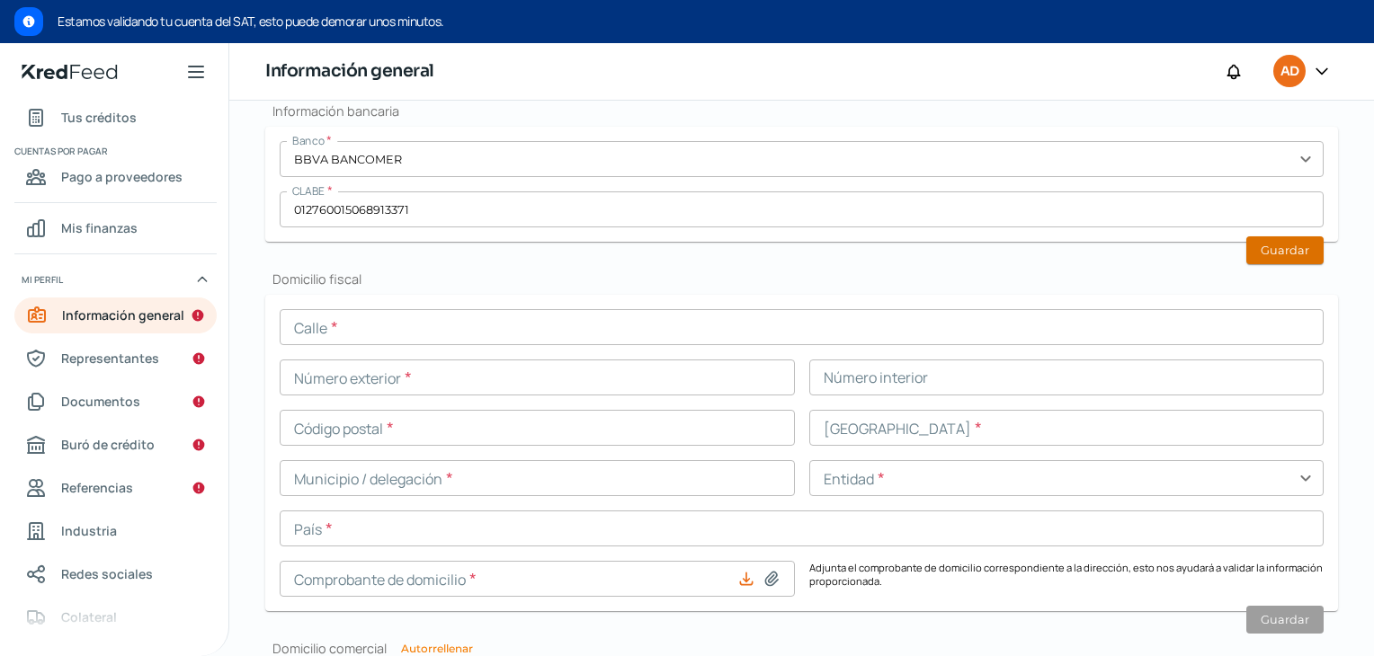
click at [1280, 246] on button "Guardar" at bounding box center [1284, 250] width 77 height 28
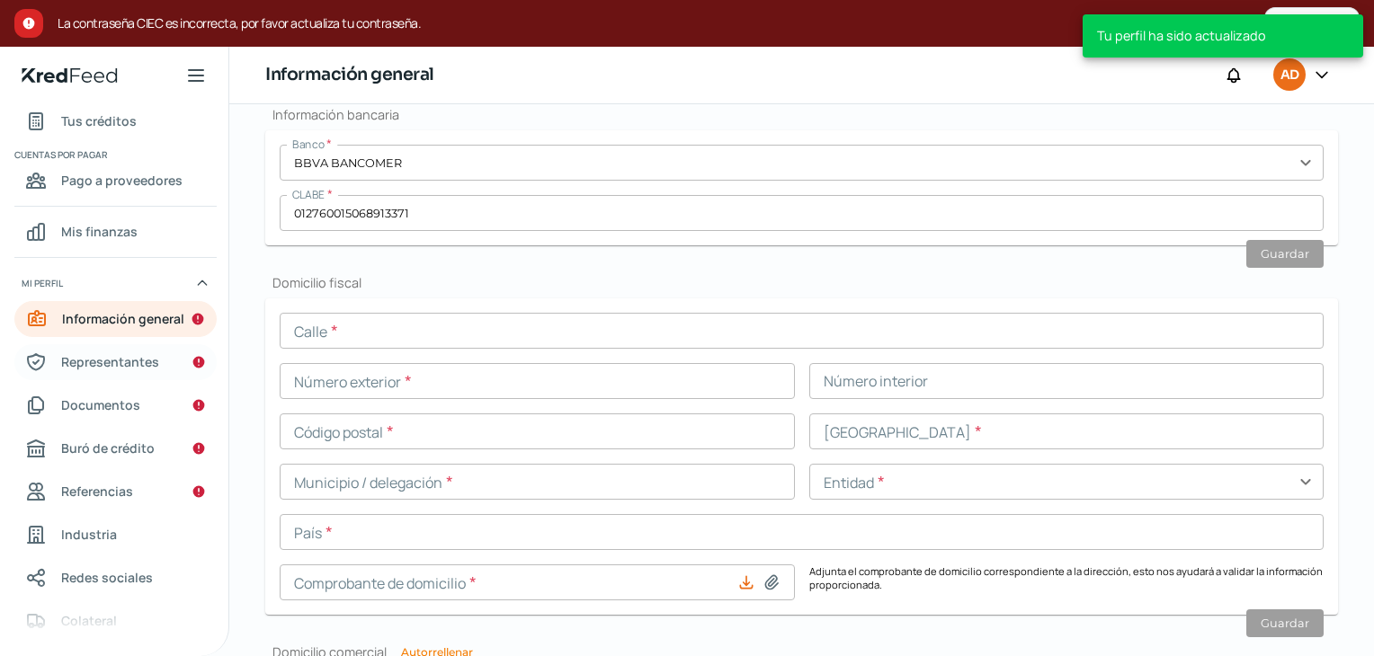
click at [104, 360] on span "Representantes" at bounding box center [110, 362] width 98 height 22
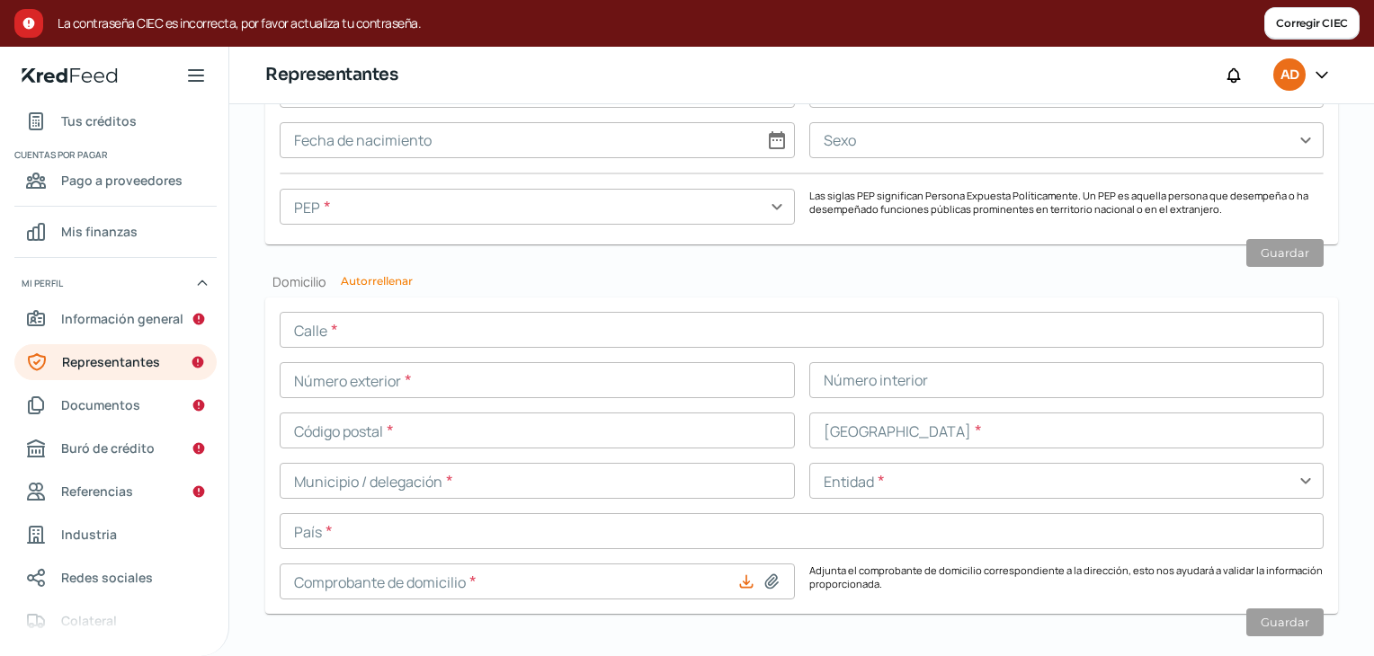
scroll to position [1765, 0]
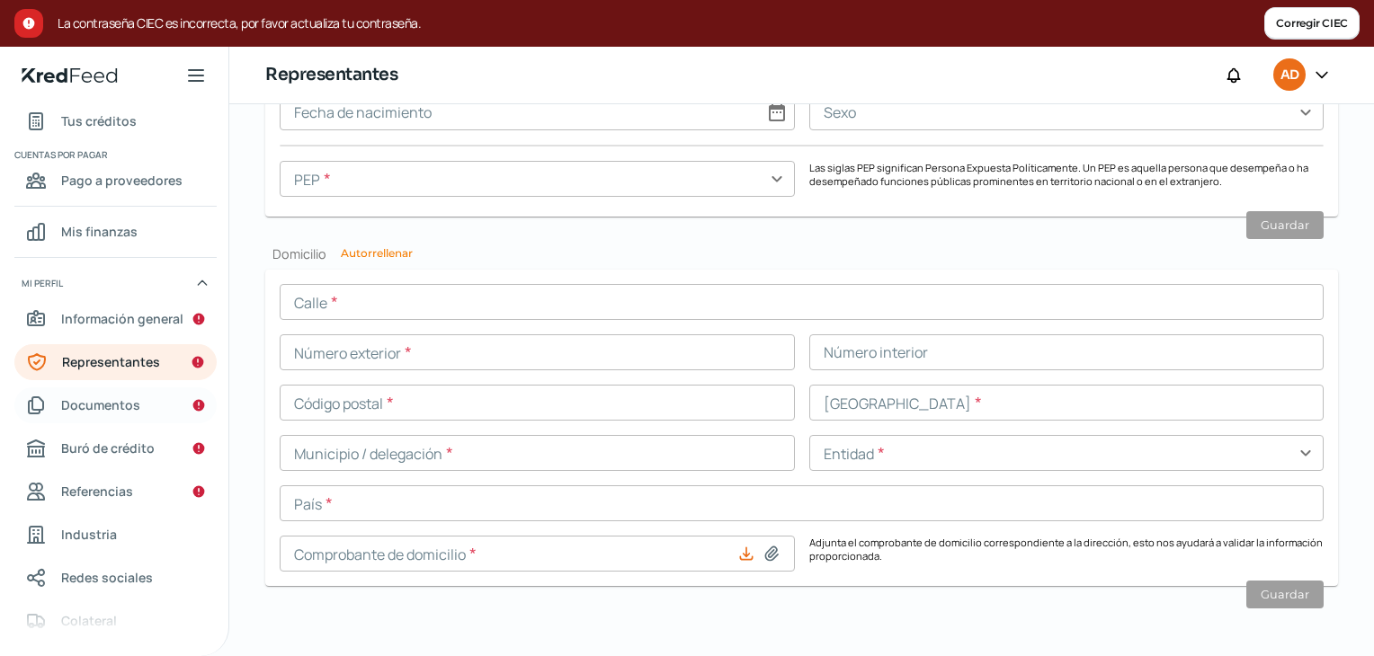
click at [125, 397] on span "Documentos" at bounding box center [100, 405] width 79 height 22
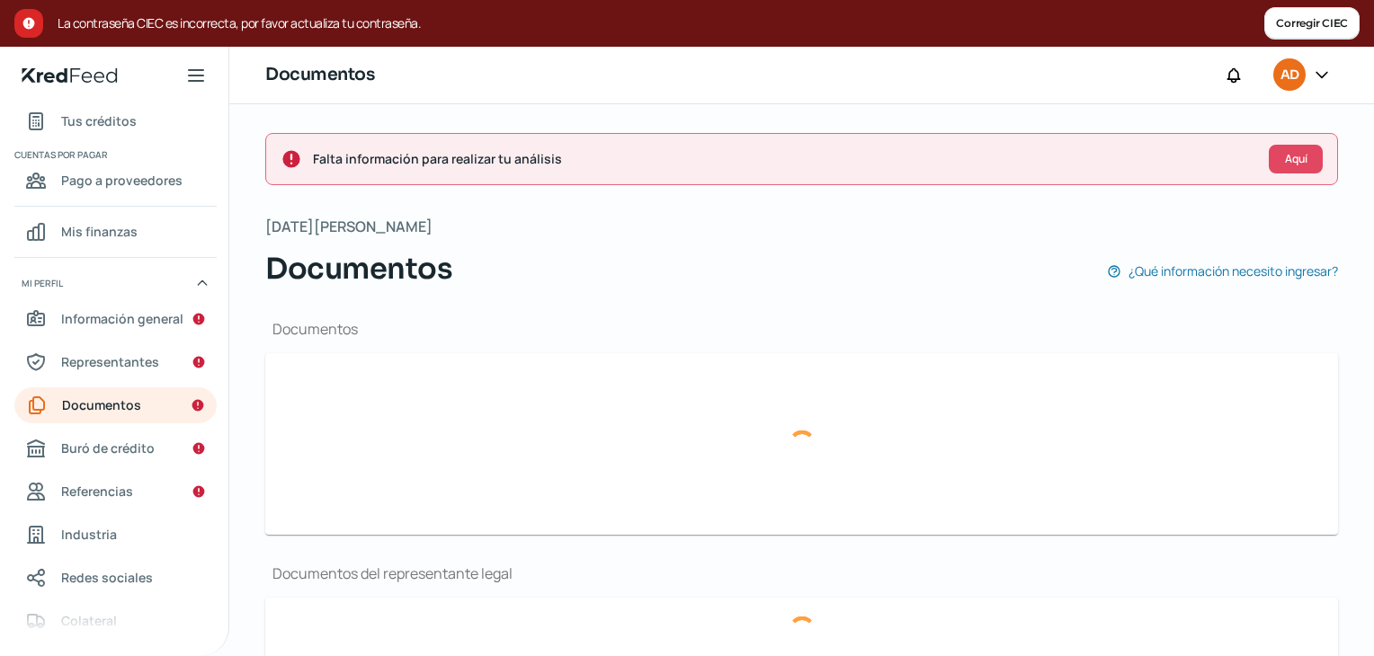
type input "[PERSON_NAME].pdf"
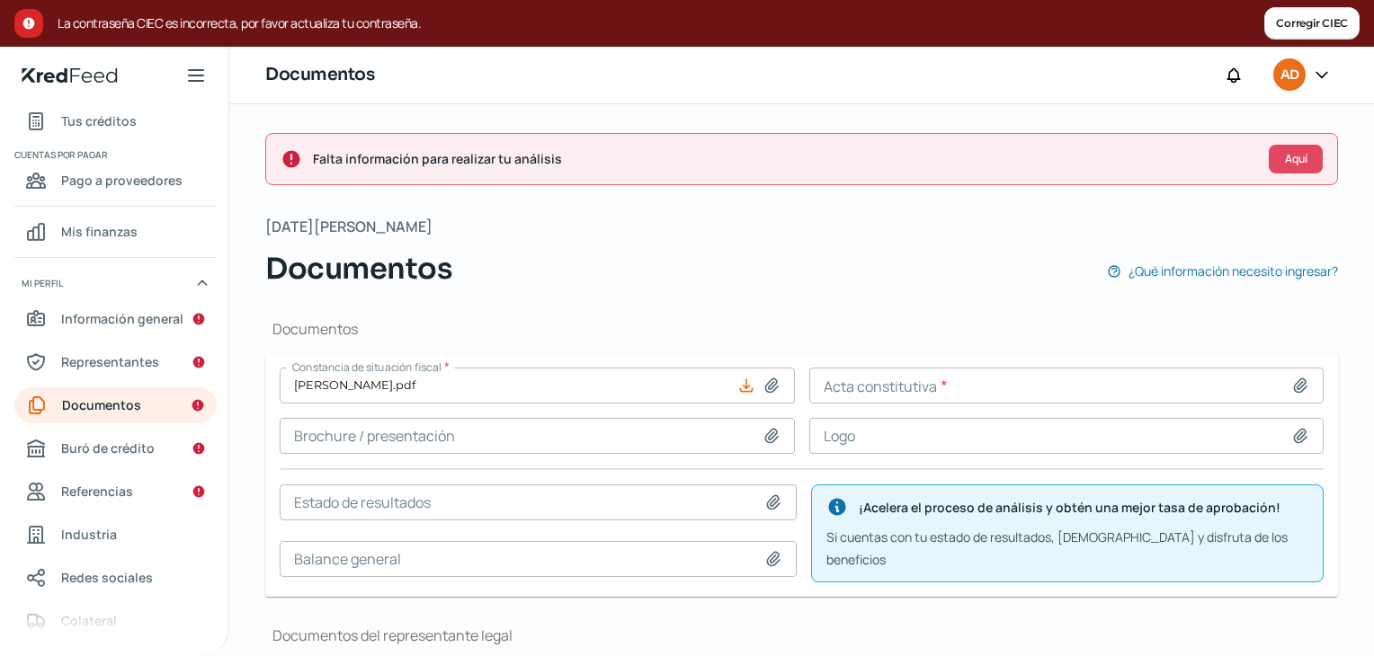
click at [1332, 18] on button "Corregir CIEC" at bounding box center [1311, 23] width 95 height 32
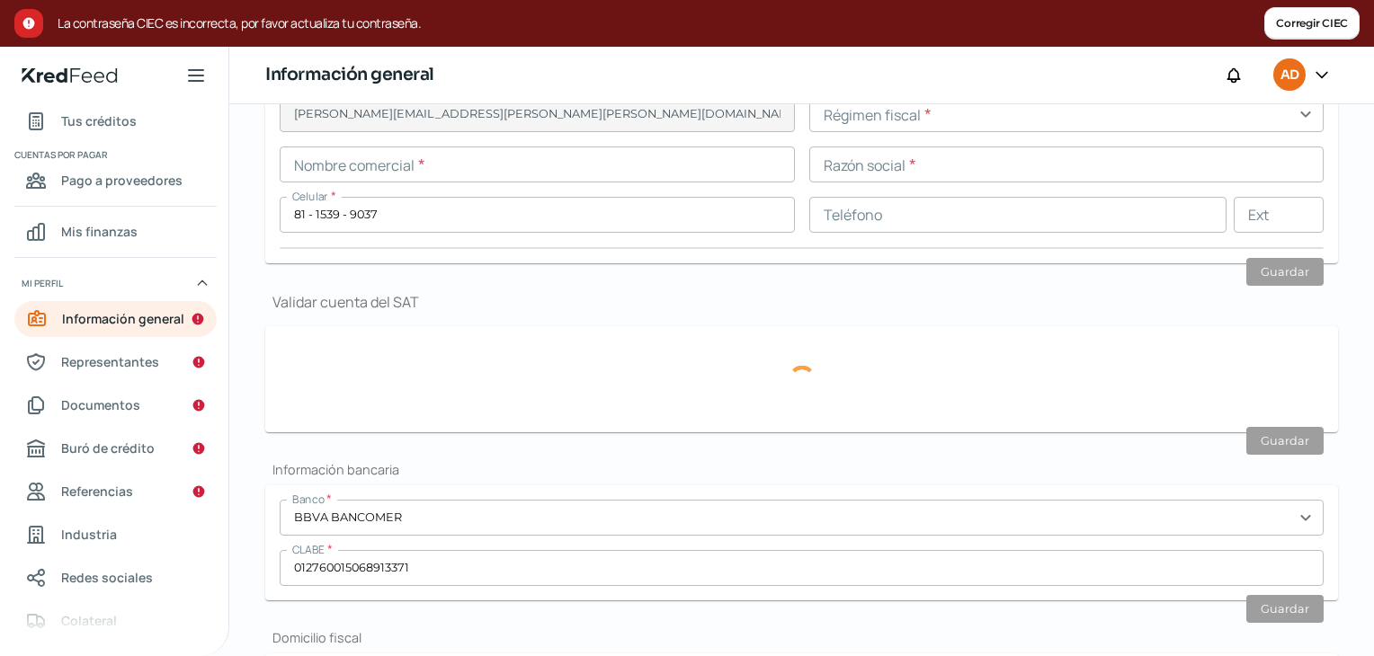
scroll to position [458, 0]
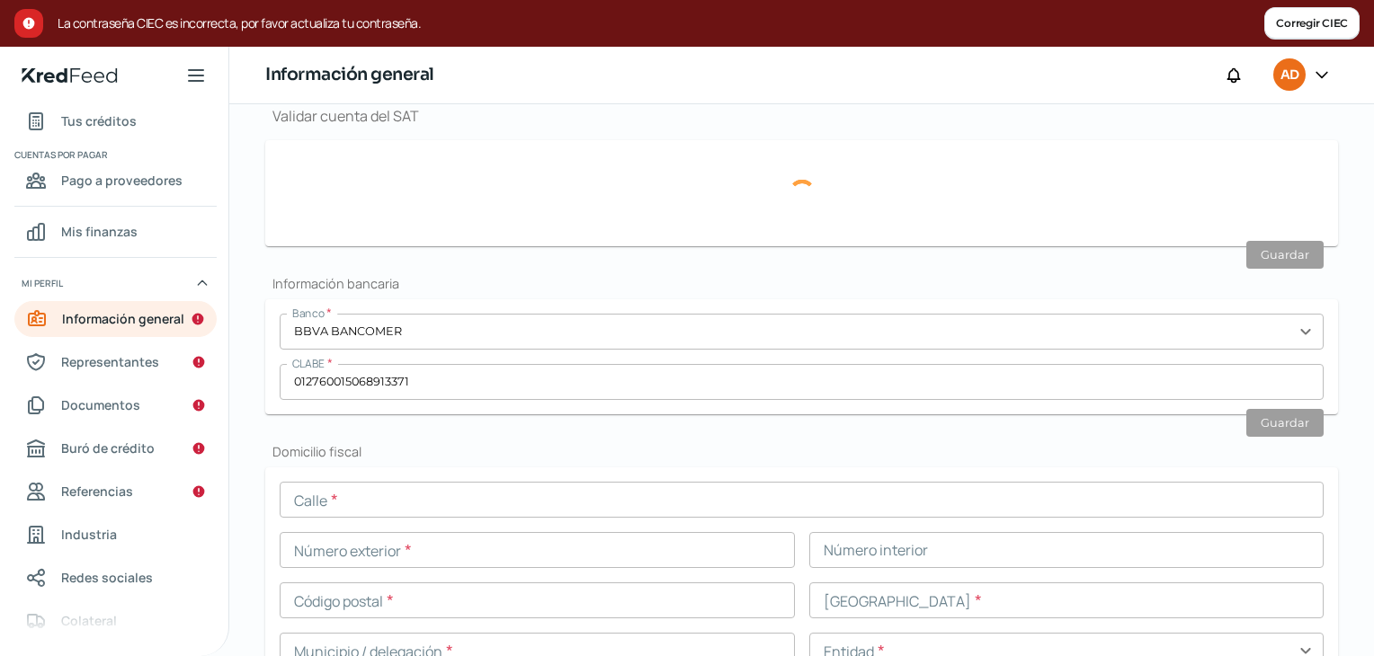
type input "LERA711208L27"
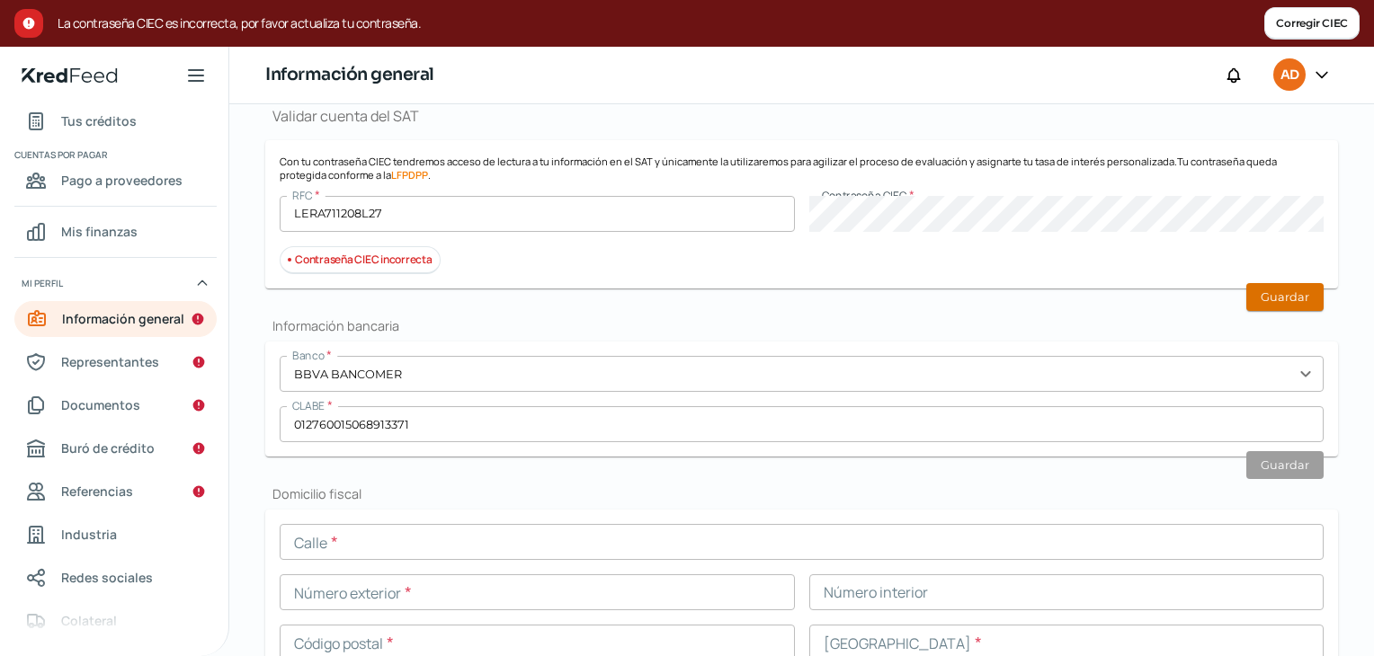
click at [1280, 299] on button "Guardar" at bounding box center [1284, 297] width 77 height 28
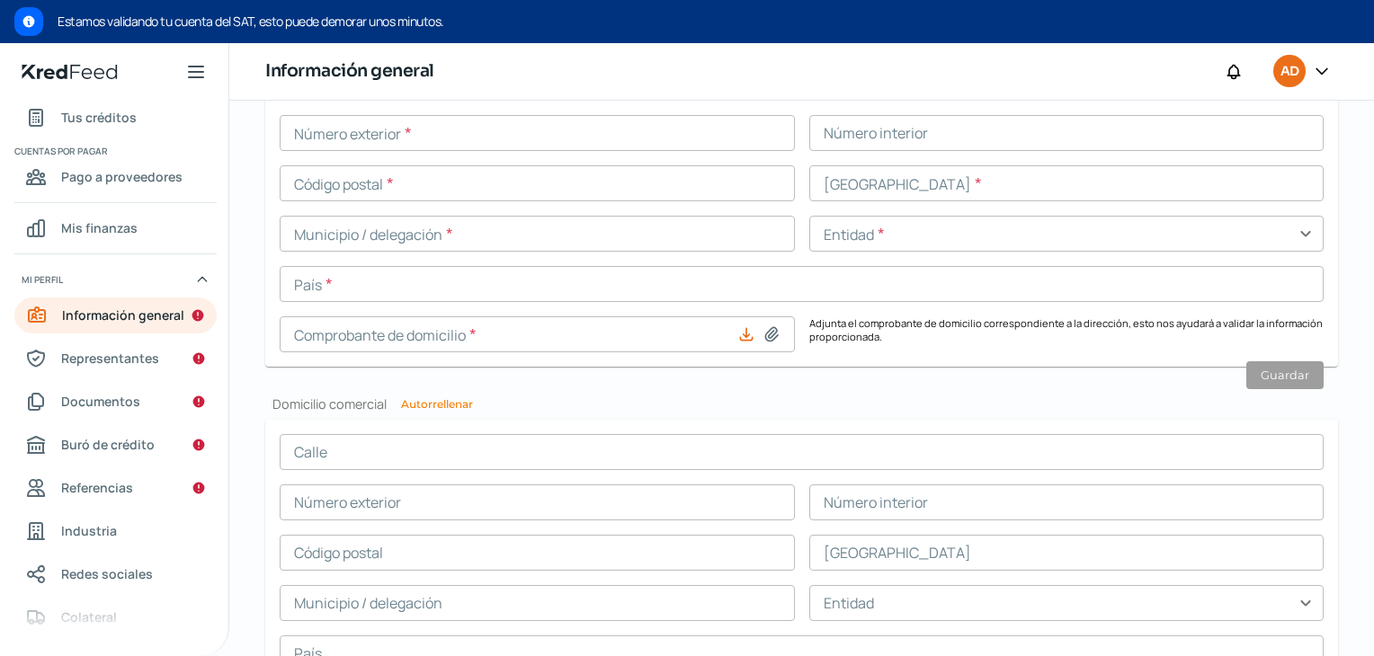
scroll to position [911, 0]
